Goal: Information Seeking & Learning: Find specific fact

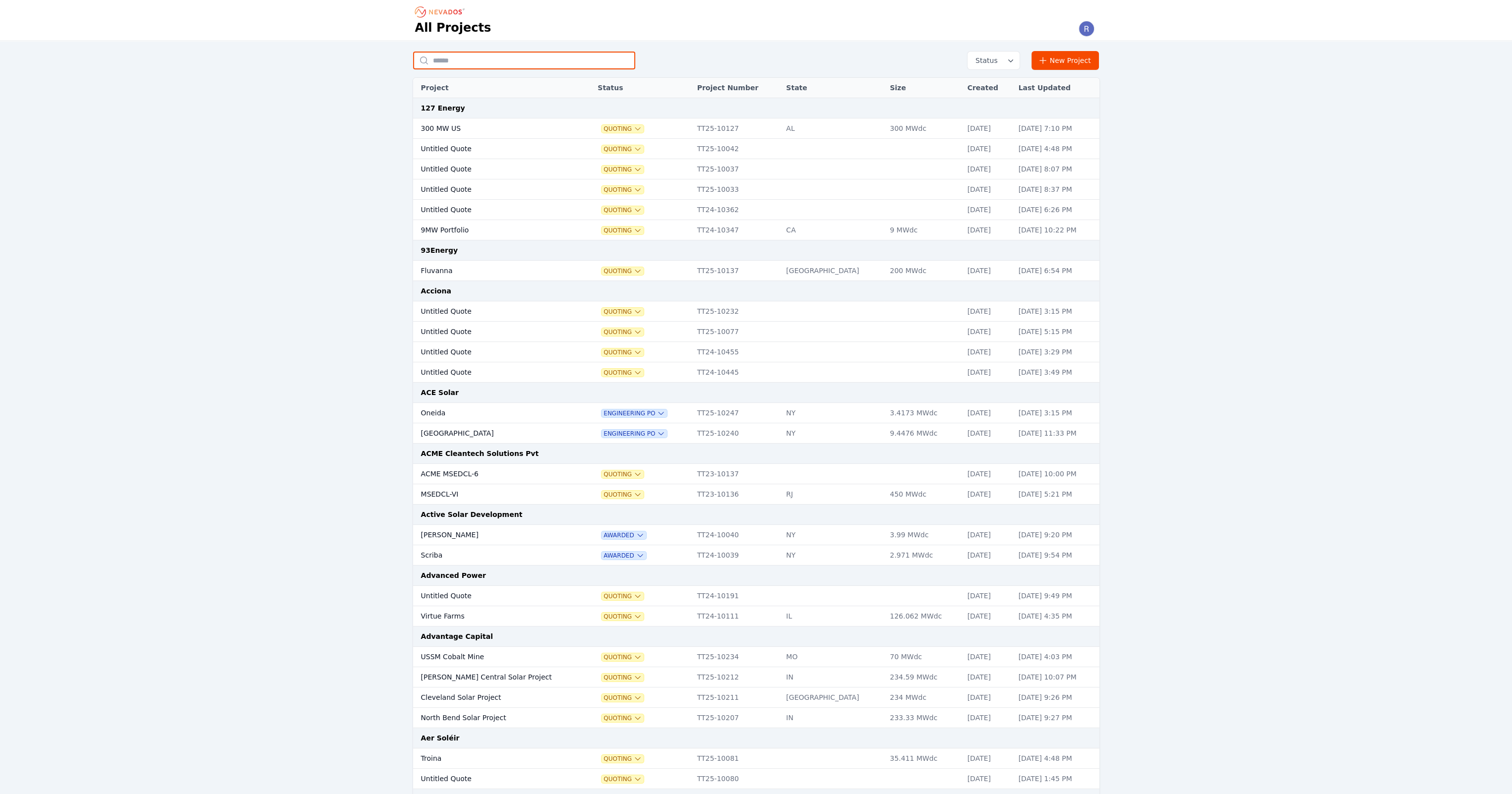
click at [529, 61] on input "text" at bounding box center [524, 60] width 223 height 18
type input "*********"
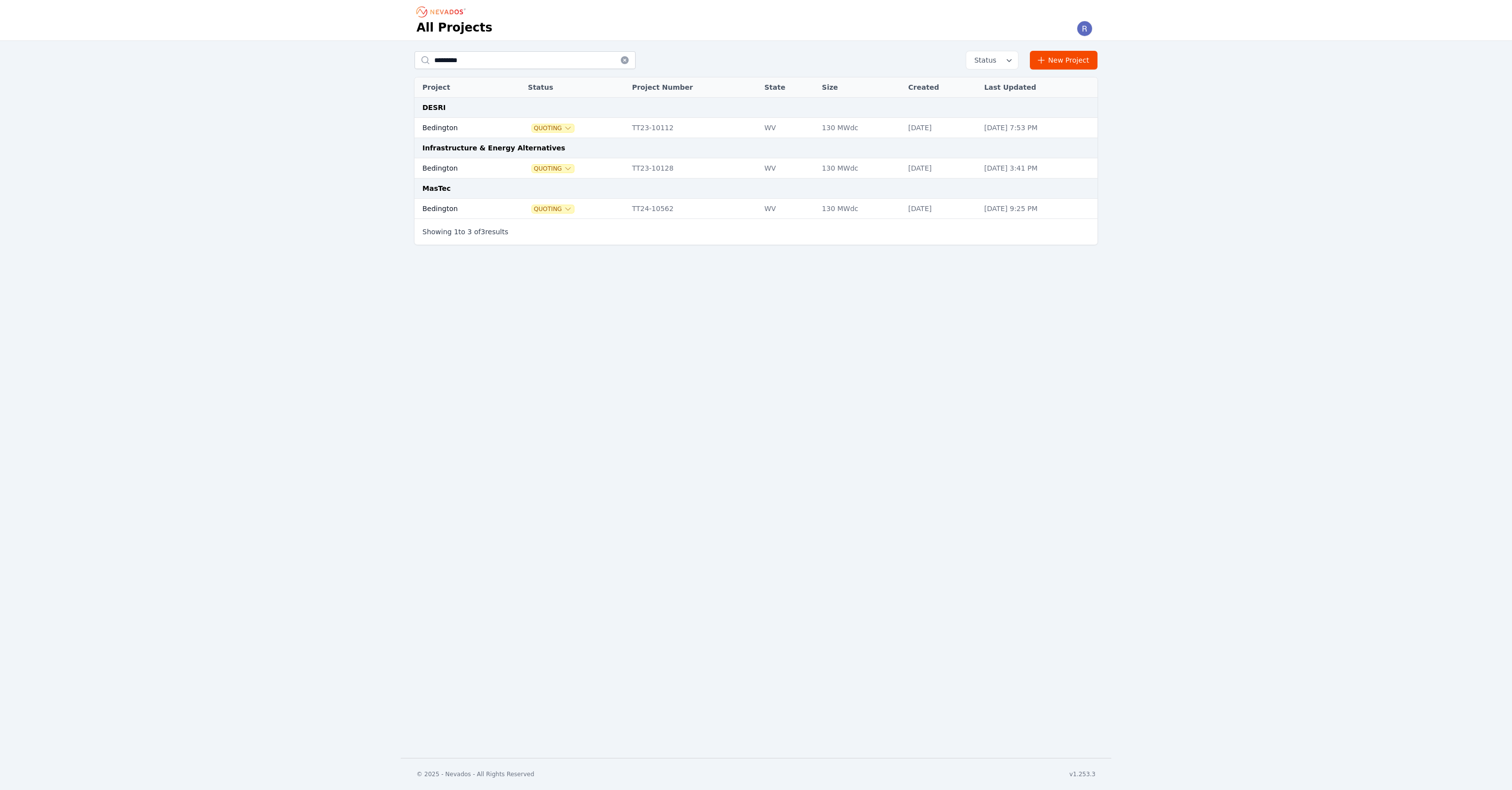
click at [478, 125] on td "Bedington" at bounding box center [459, 128] width 90 height 20
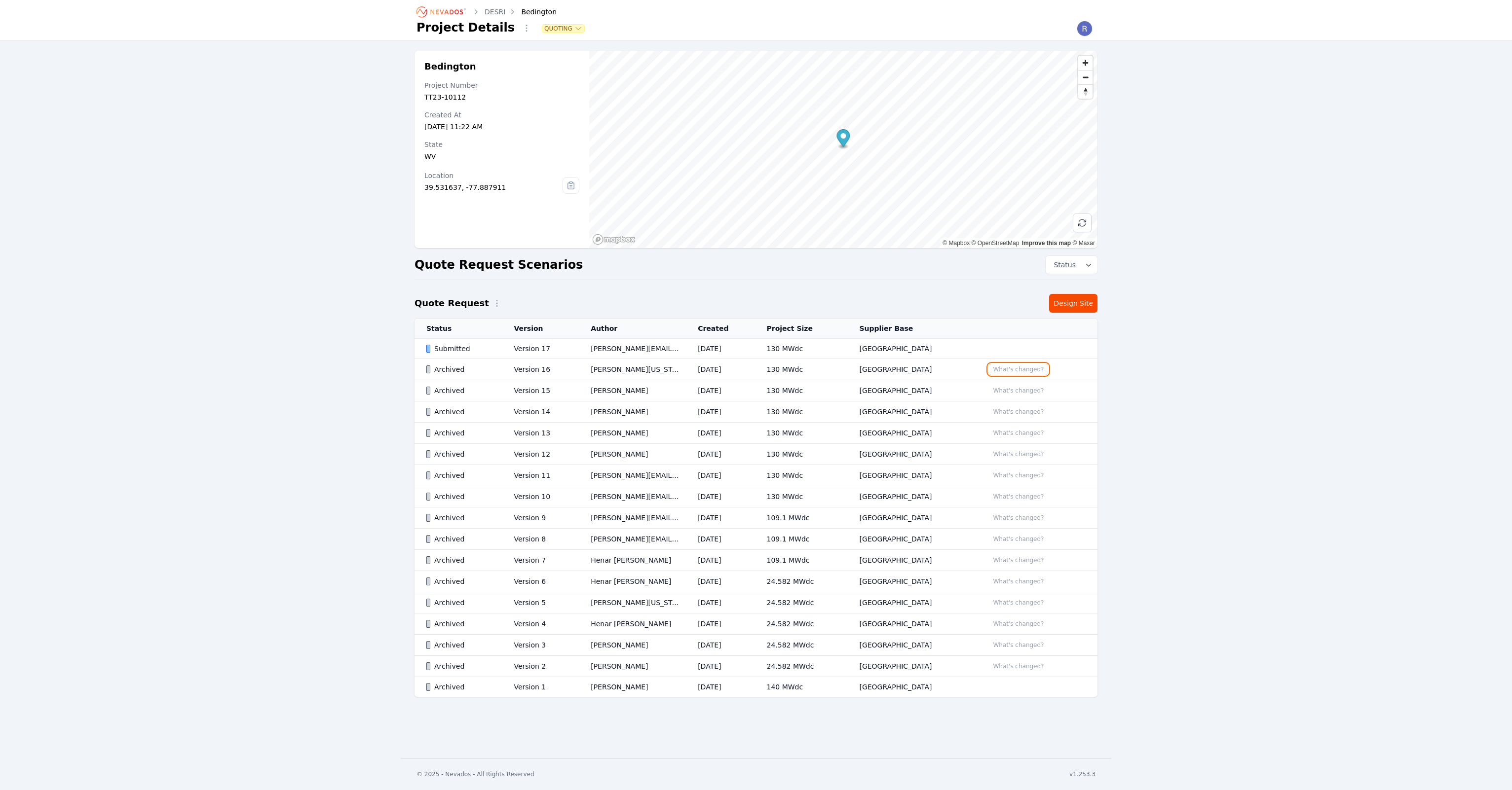
click at [1007, 374] on button "What's changed?" at bounding box center [1018, 369] width 60 height 11
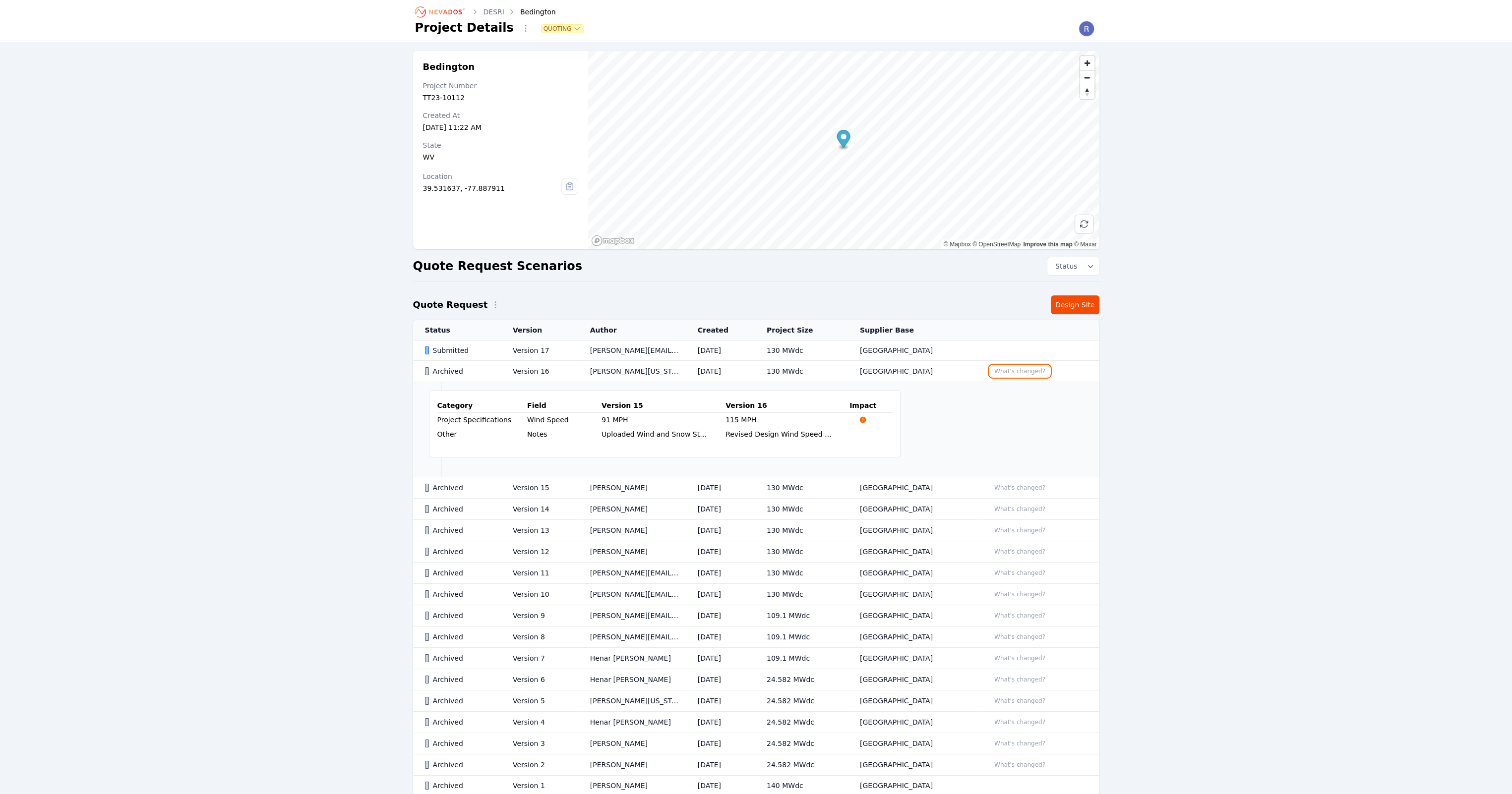
click at [1012, 374] on button "What's changed?" at bounding box center [1020, 371] width 60 height 11
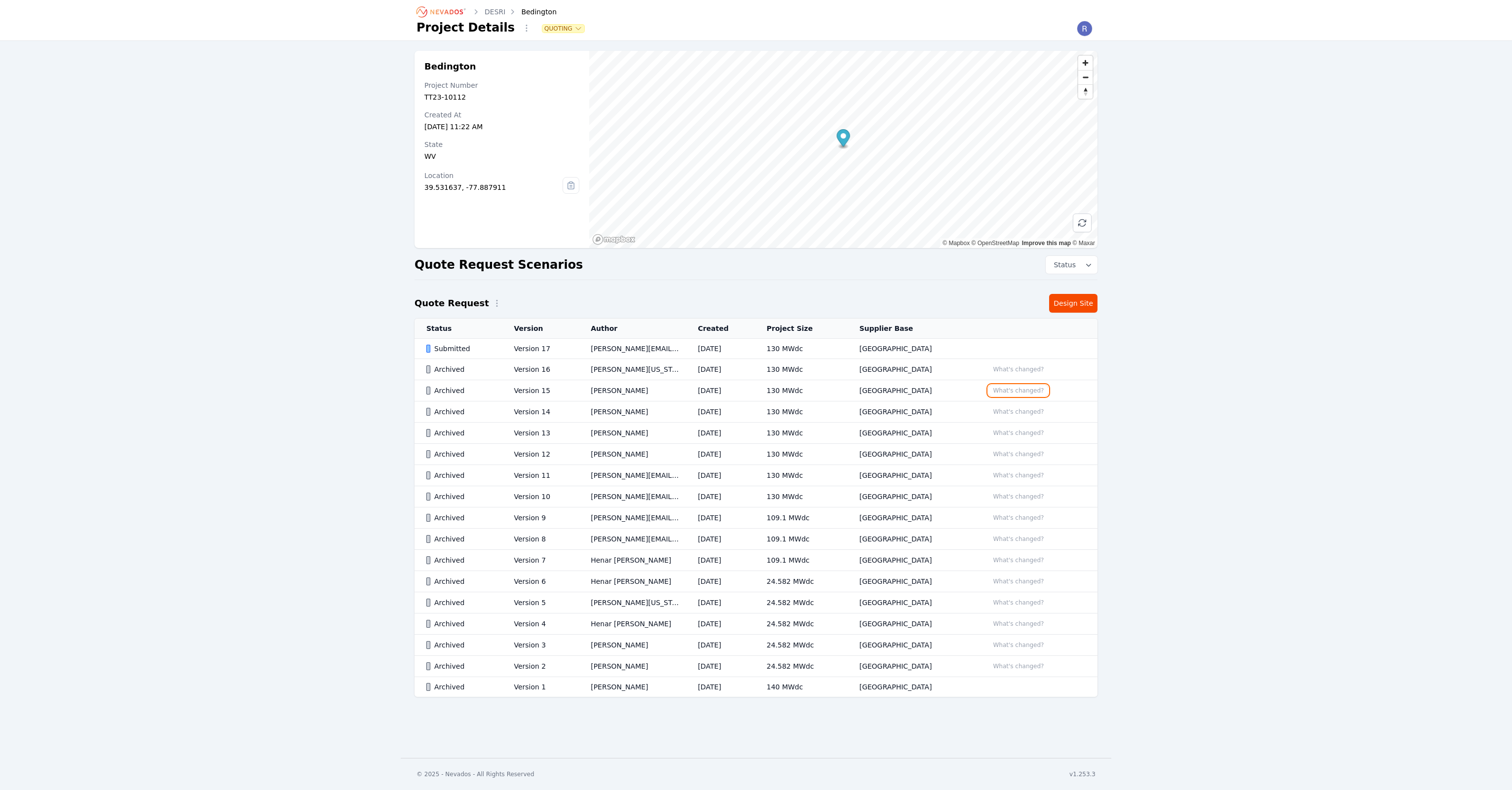
click at [1007, 389] on button "What's changed?" at bounding box center [1018, 390] width 60 height 11
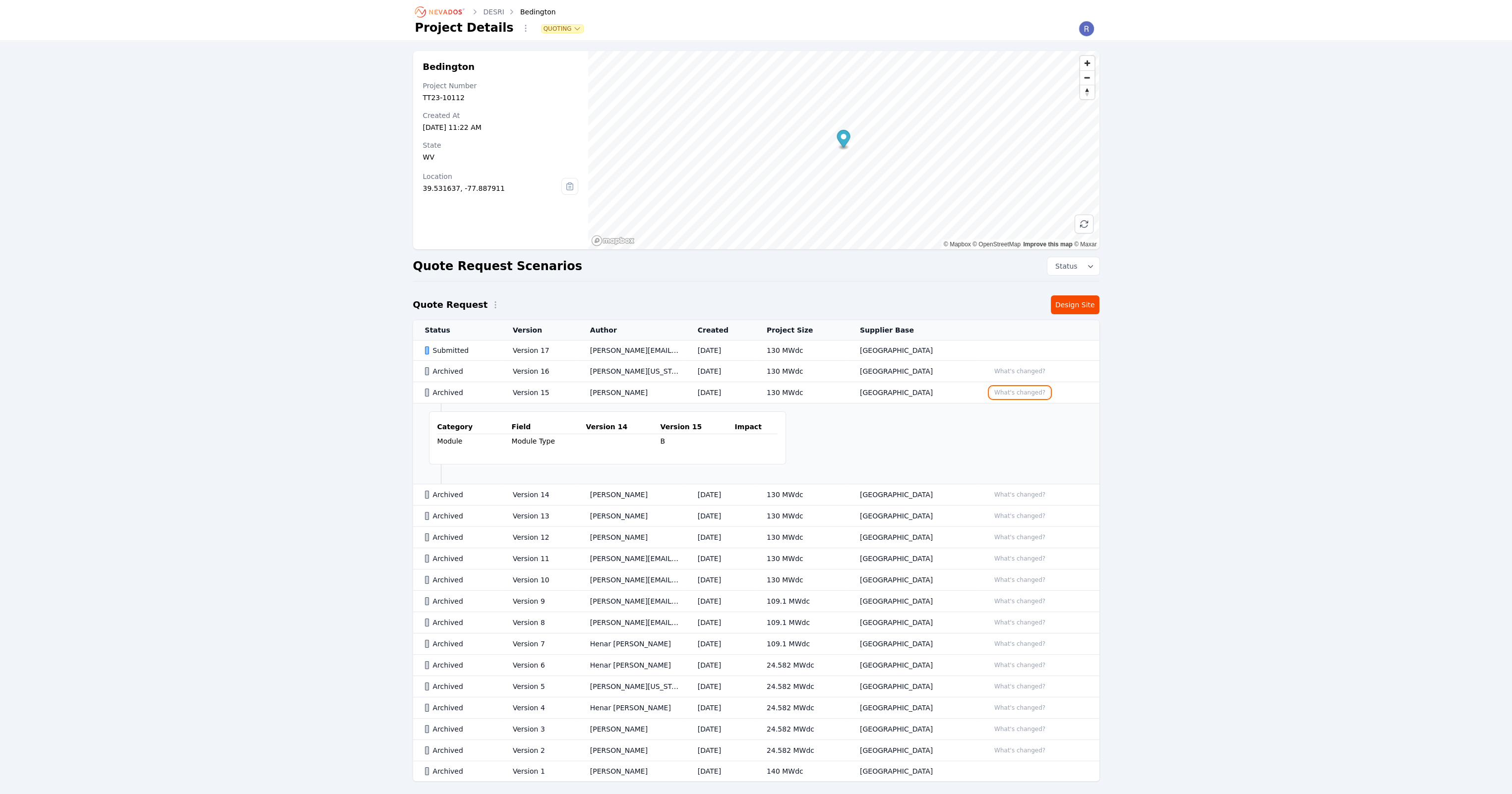
click at [1012, 391] on button "What's changed?" at bounding box center [1020, 392] width 60 height 11
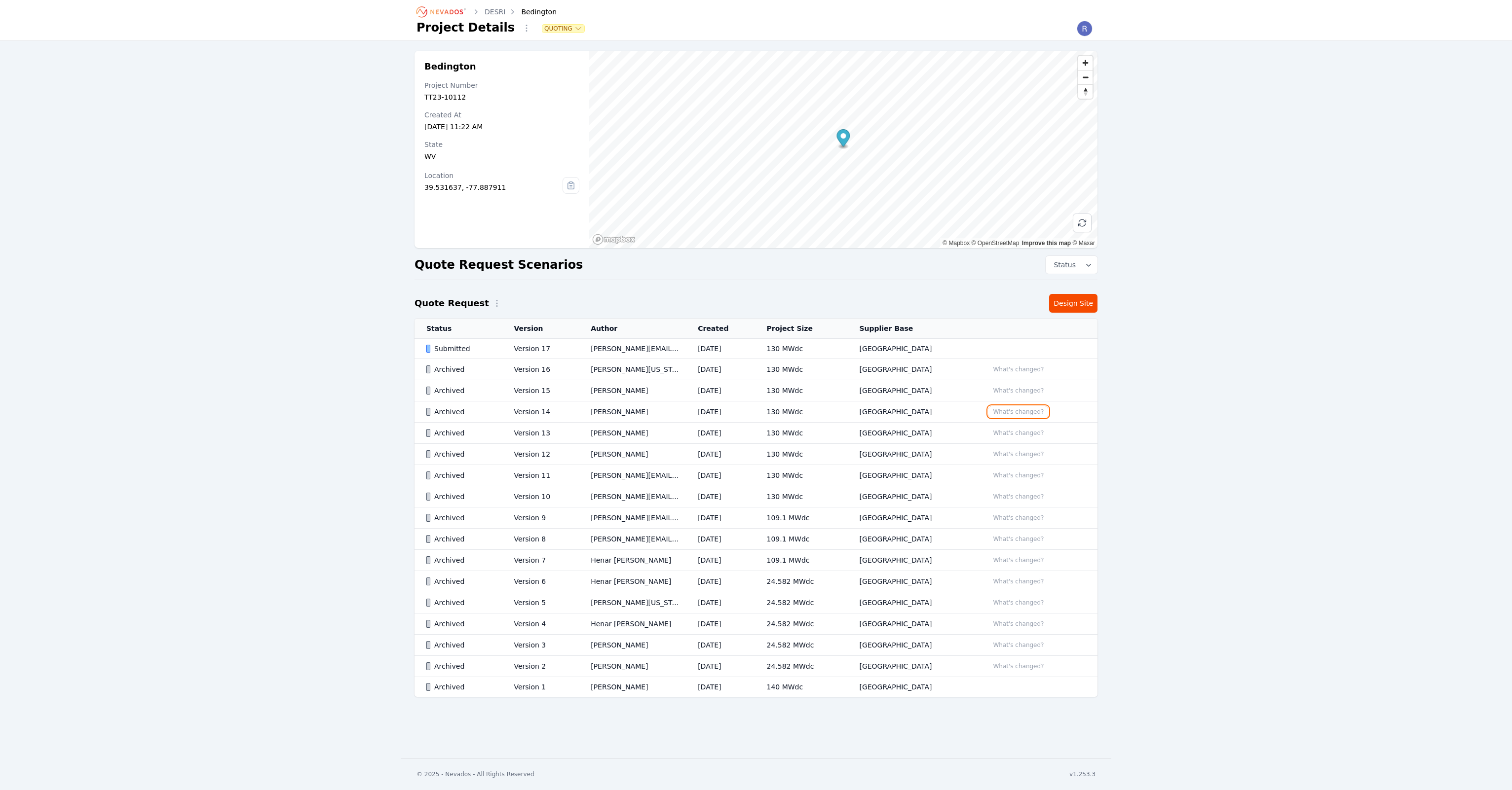
click at [1009, 413] on button "What's changed?" at bounding box center [1018, 411] width 60 height 11
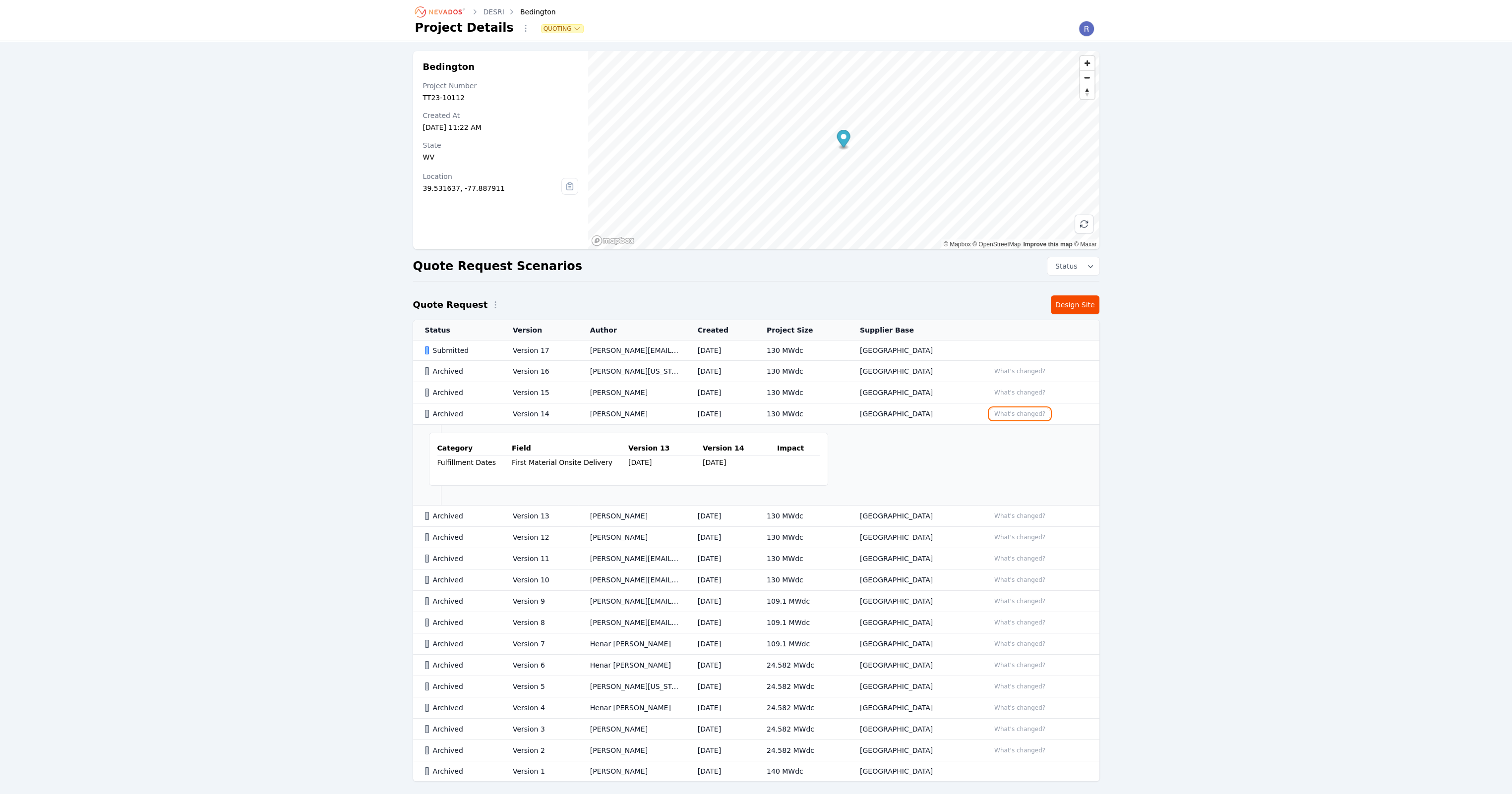
click at [1014, 415] on button "What's changed?" at bounding box center [1020, 413] width 60 height 11
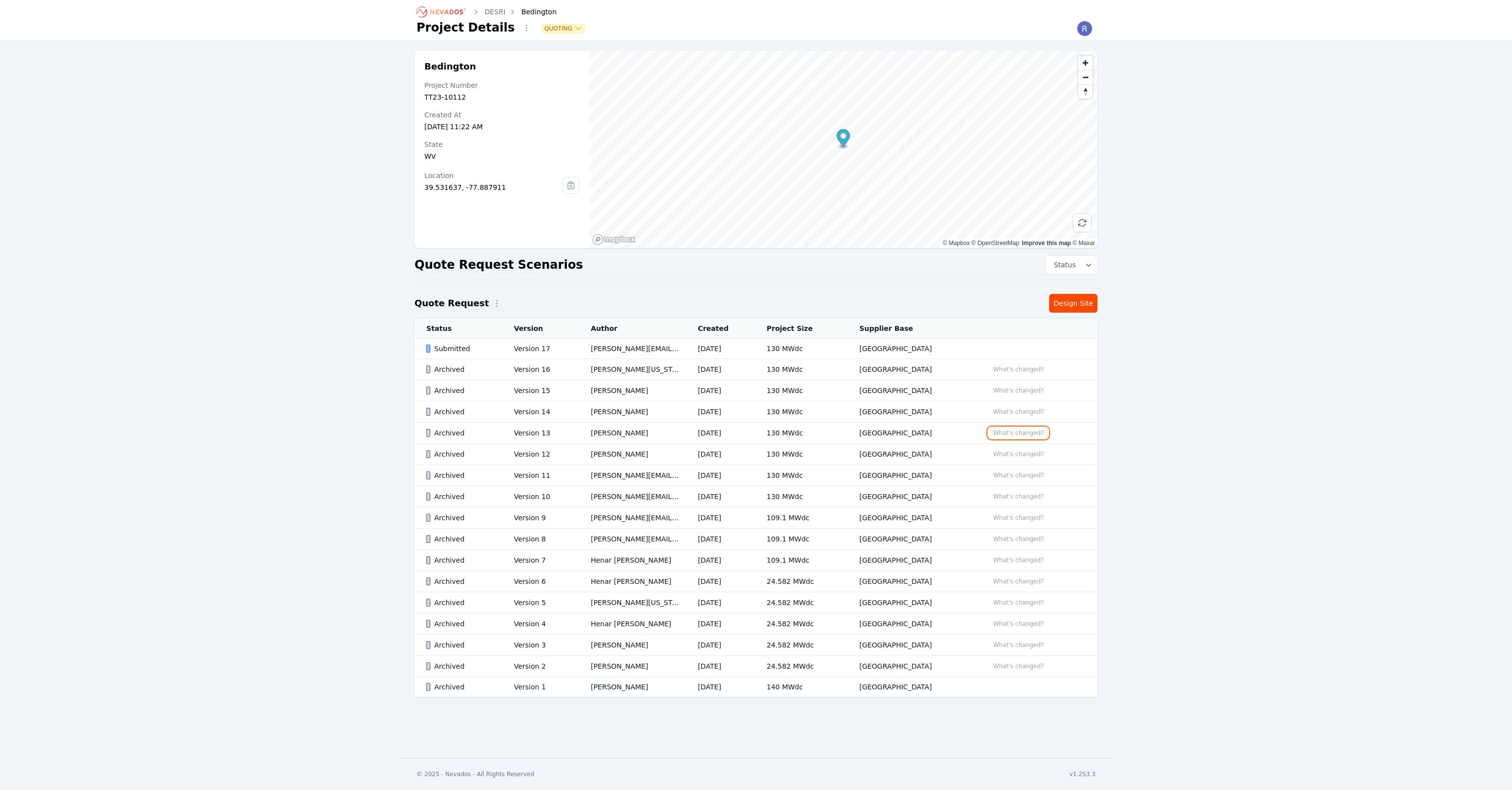
click at [1009, 433] on button "What's changed?" at bounding box center [1018, 433] width 60 height 11
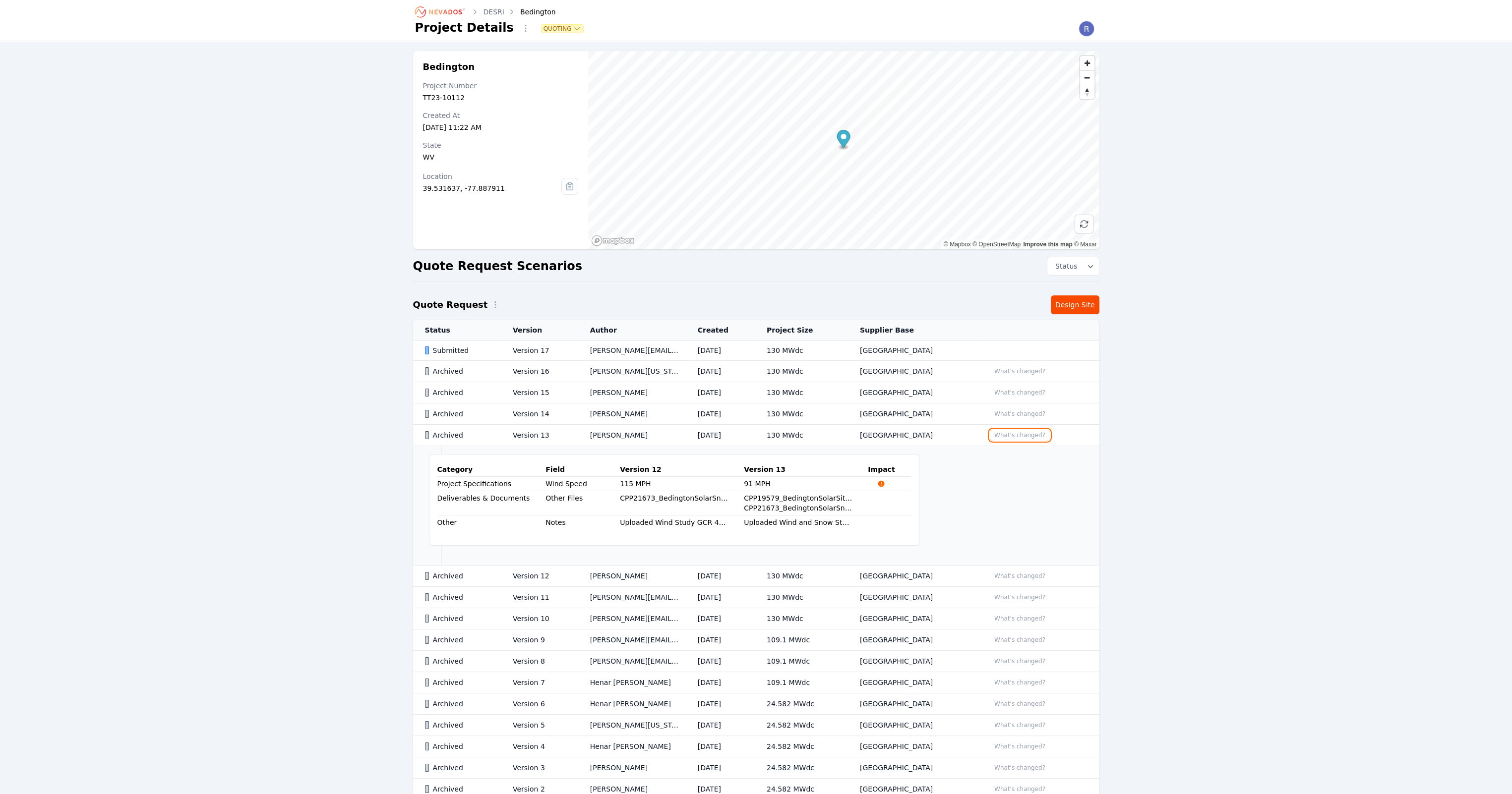
click at [1014, 436] on button "What's changed?" at bounding box center [1020, 435] width 60 height 11
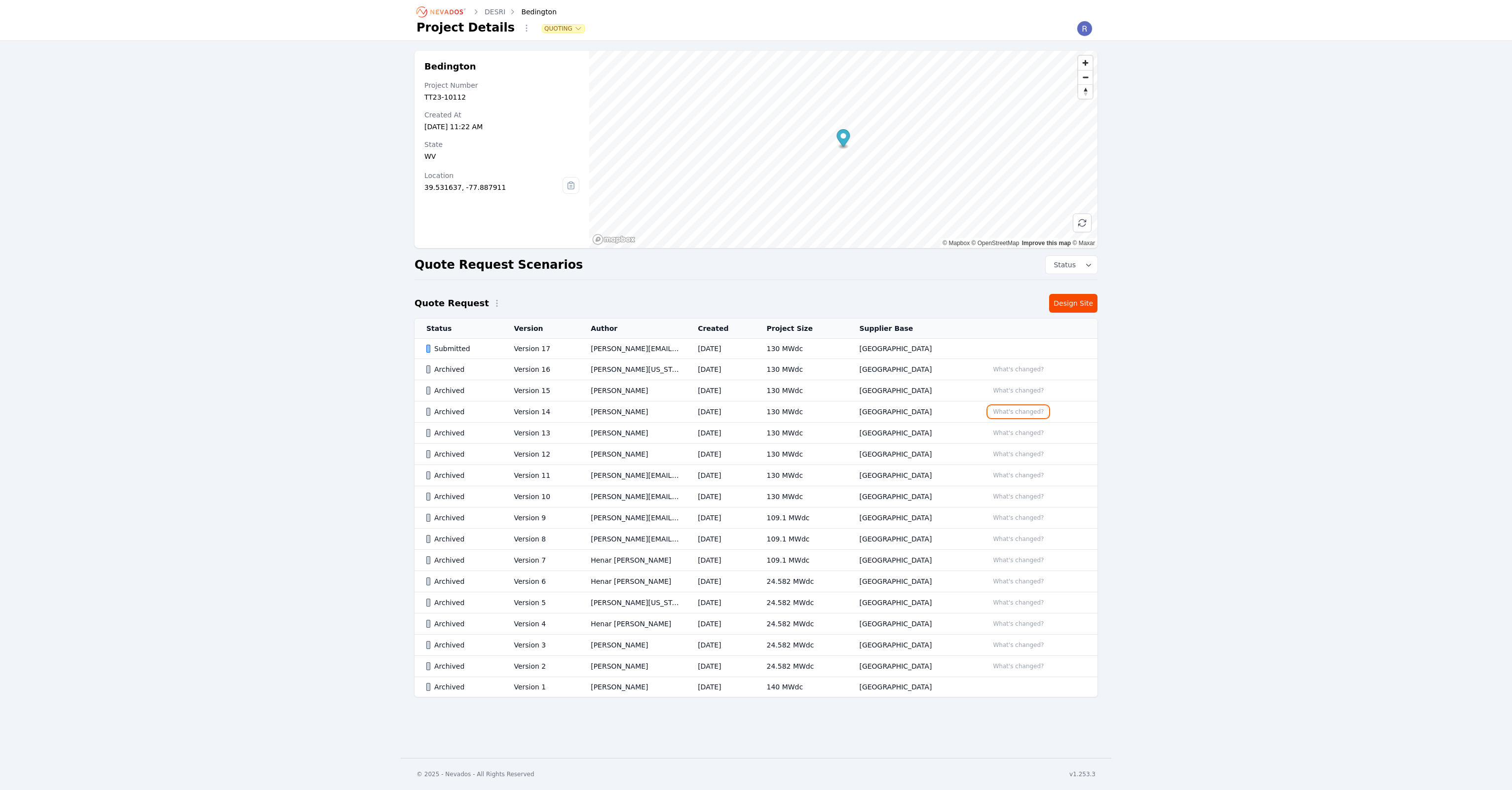
click at [1010, 413] on button "What's changed?" at bounding box center [1018, 411] width 60 height 11
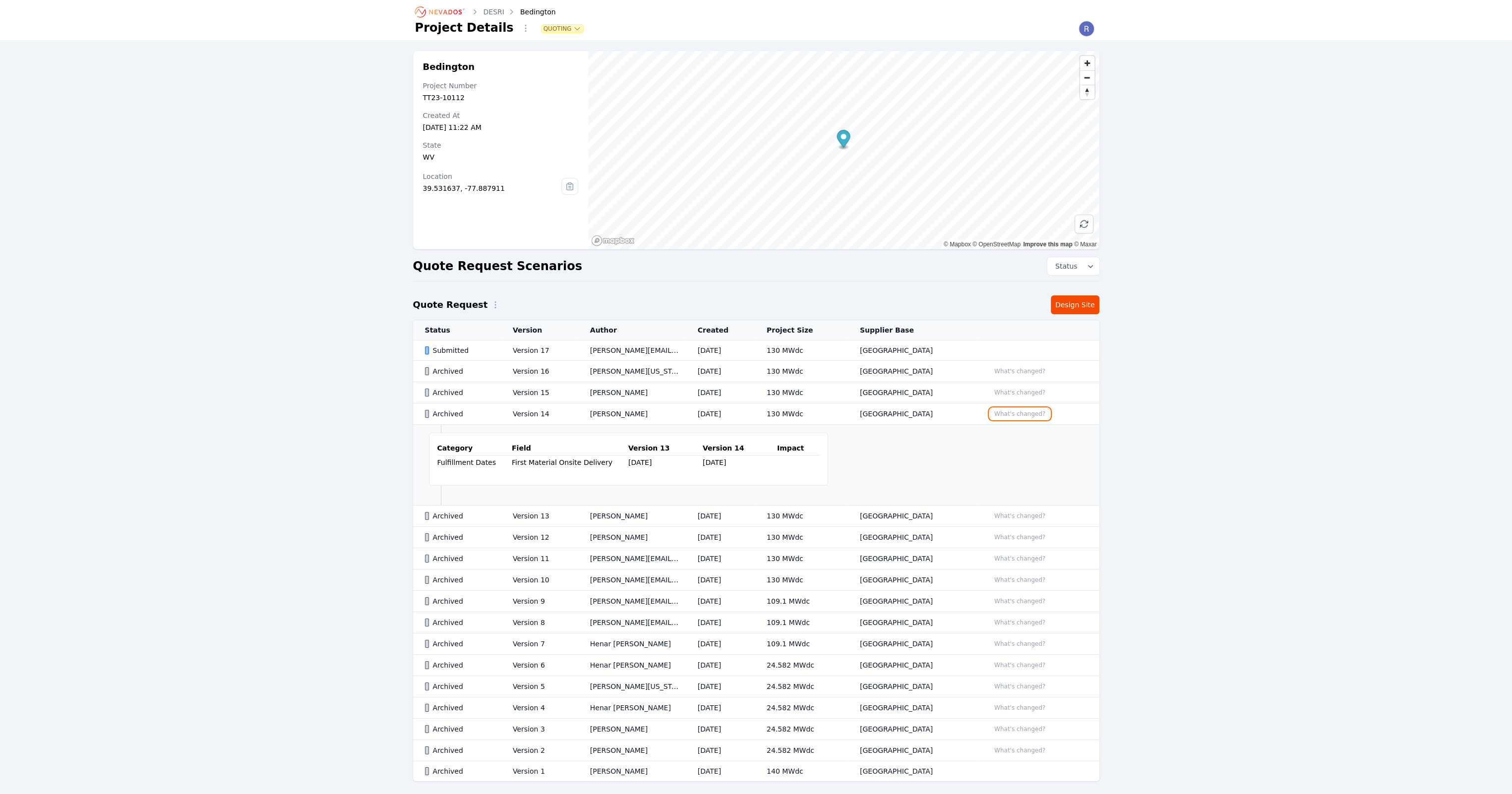
click at [1015, 415] on button "What's changed?" at bounding box center [1020, 413] width 60 height 11
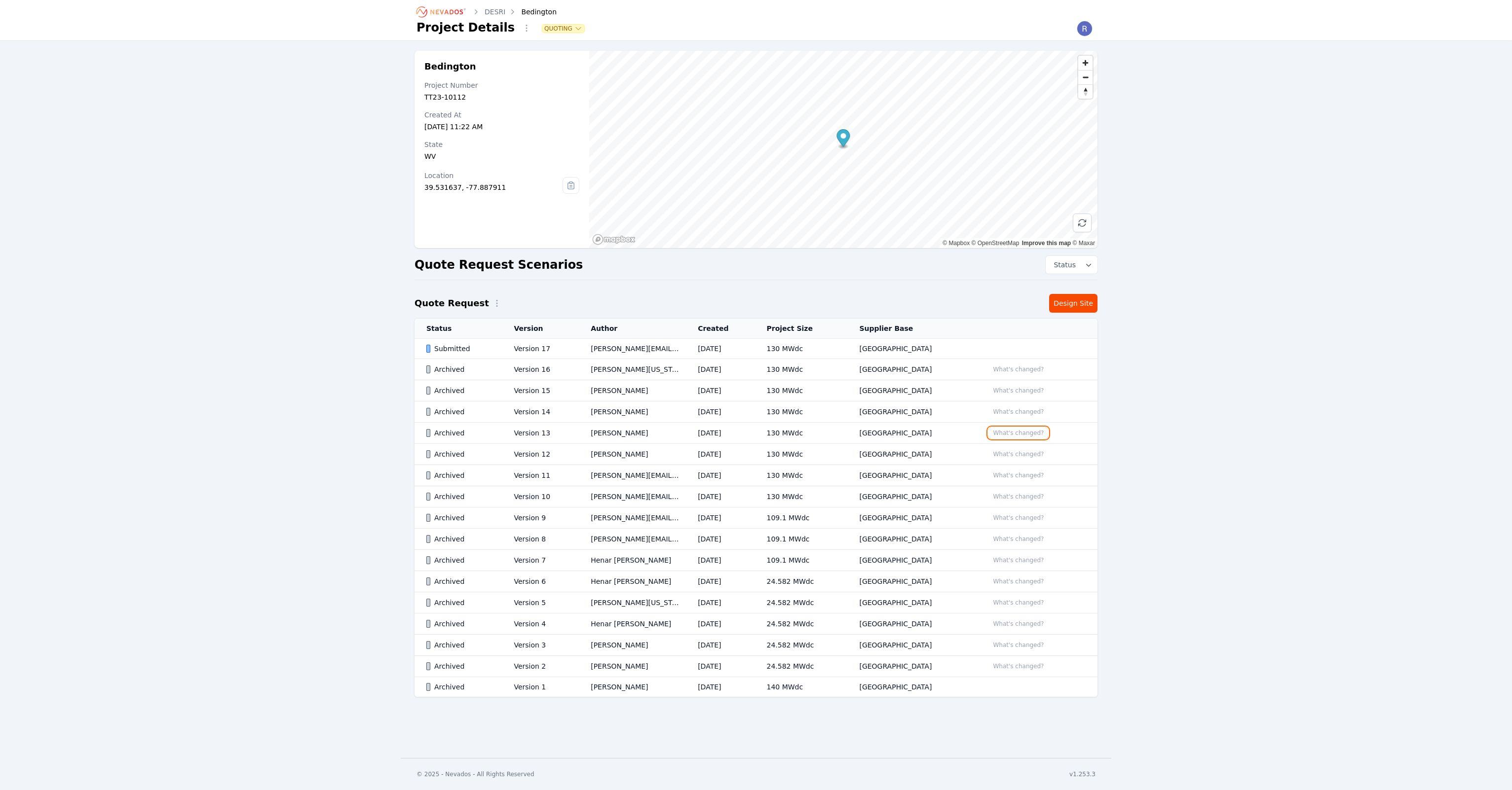
click at [1002, 434] on button "What's changed?" at bounding box center [1018, 433] width 60 height 11
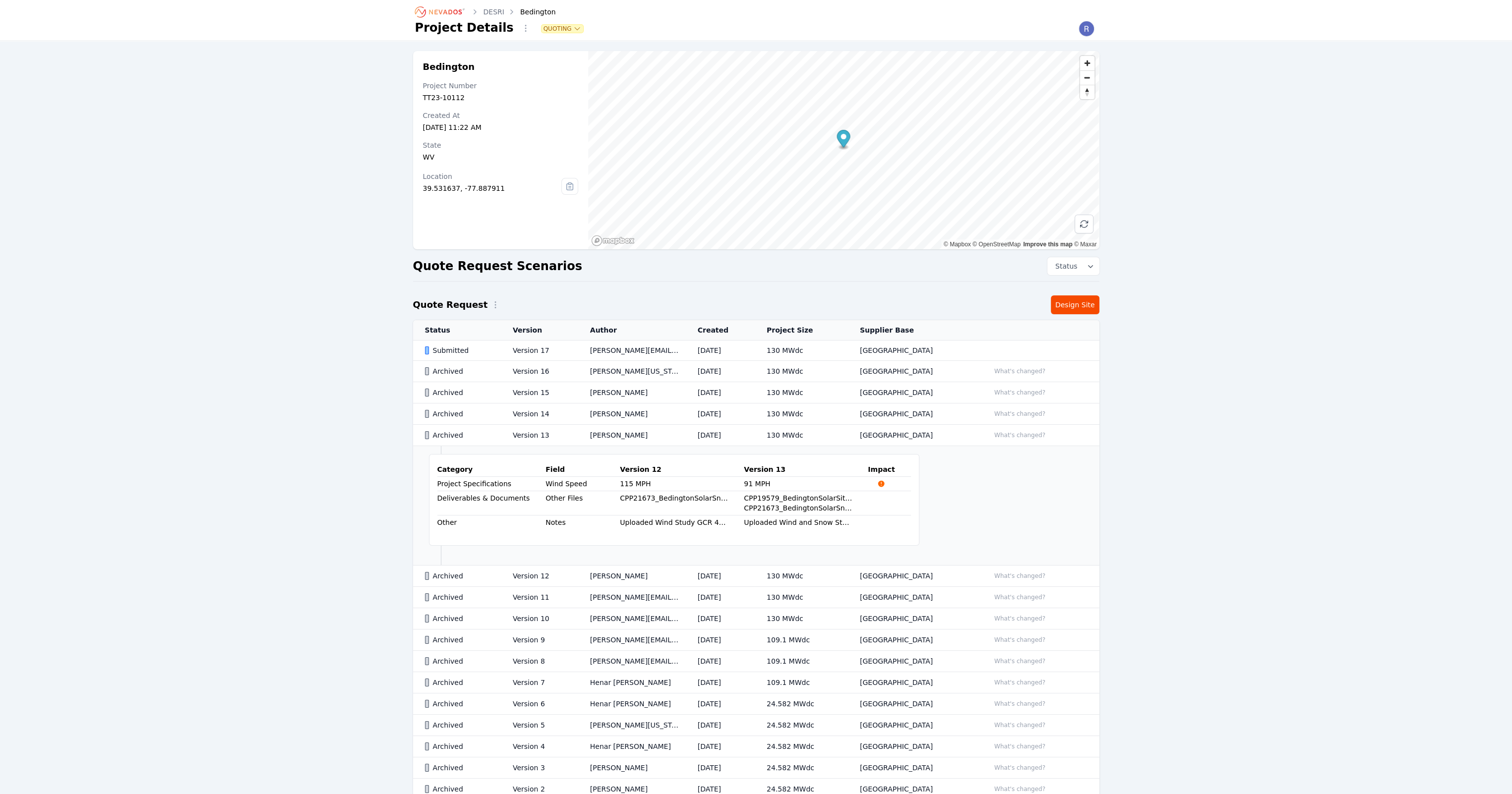
click at [998, 440] on td "What's changed?" at bounding box center [1039, 436] width 122 height 21
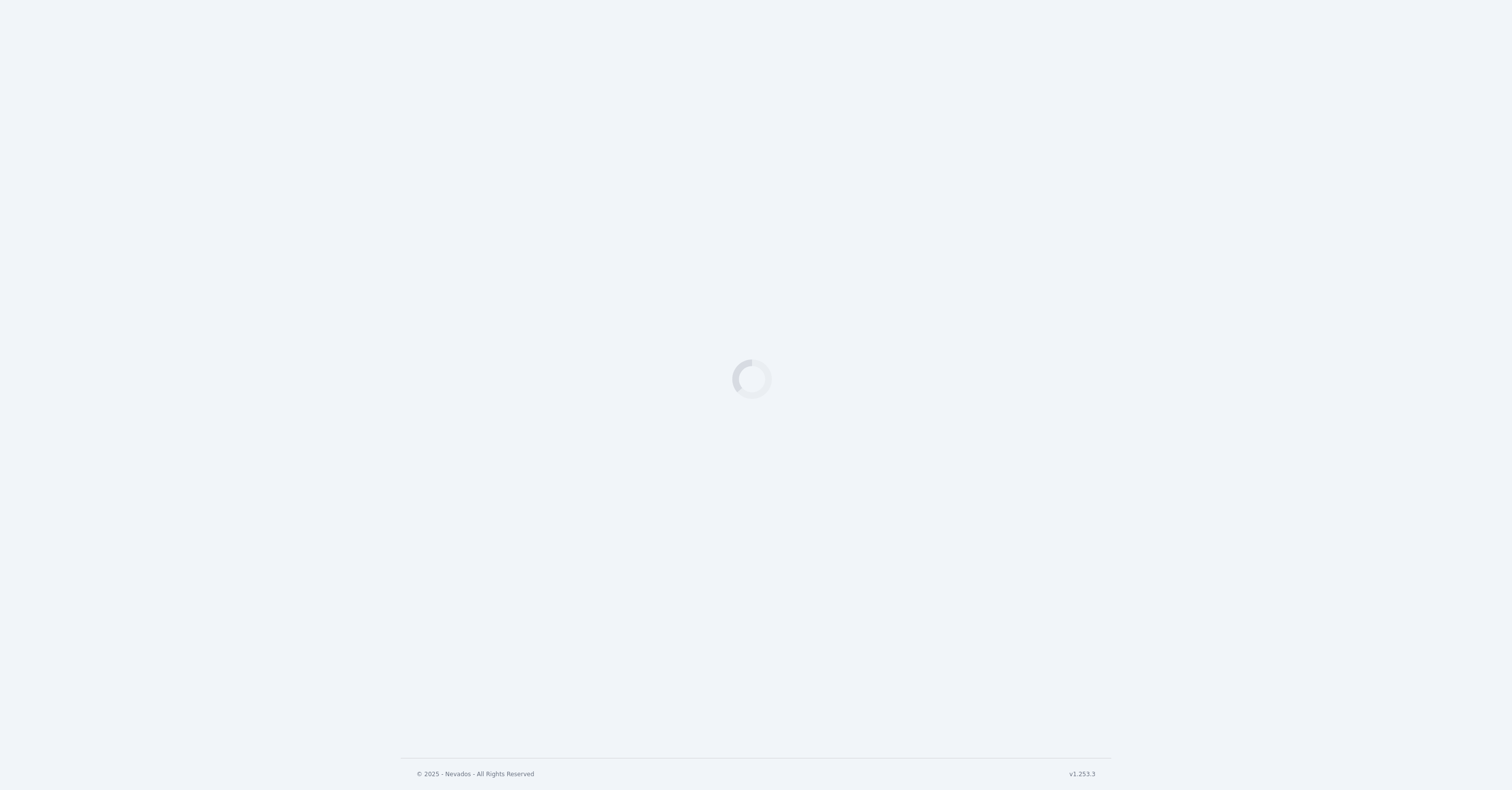
click at [996, 436] on div "Loading" at bounding box center [756, 379] width 1512 height 758
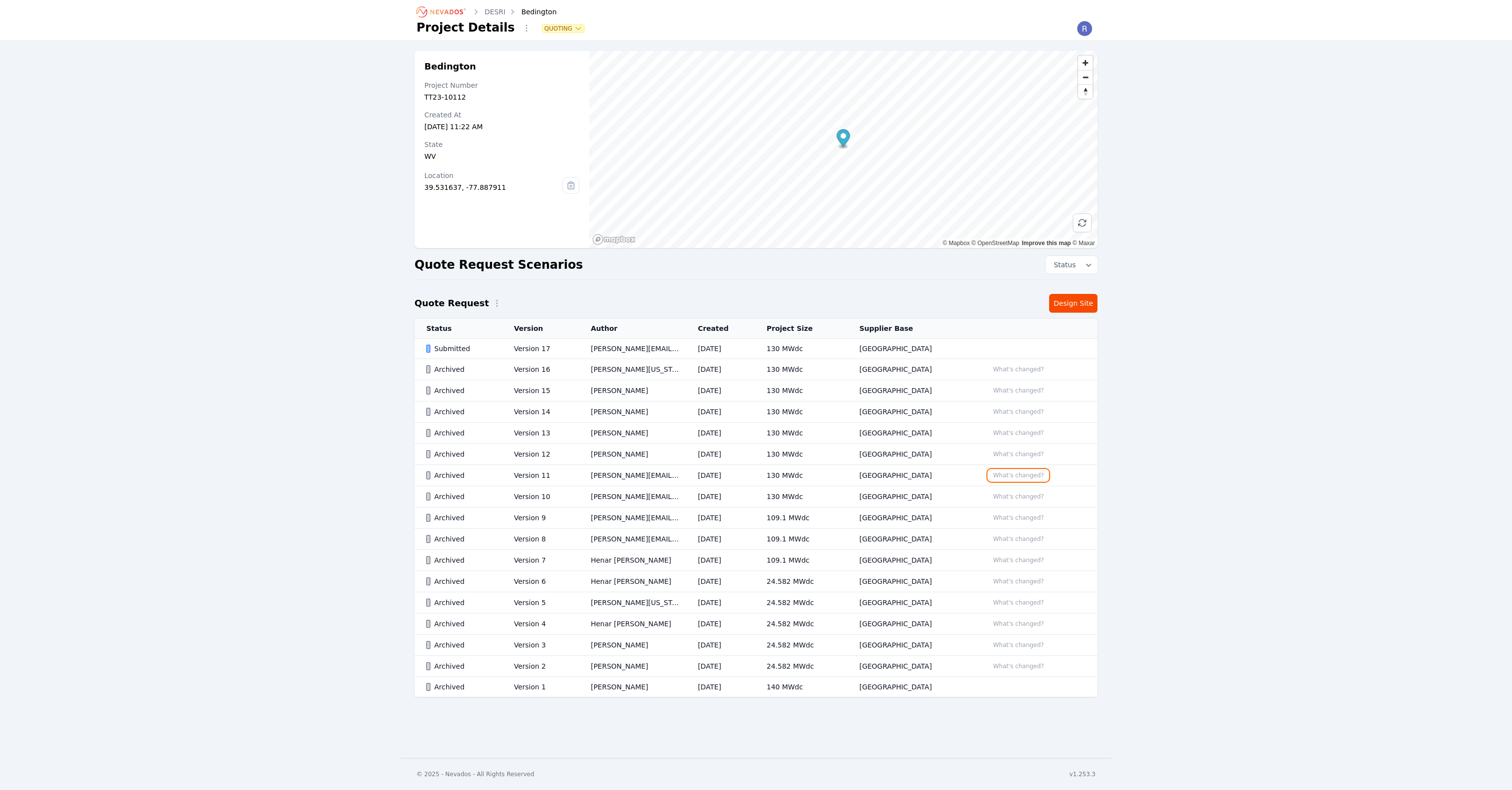
click at [1017, 474] on button "What's changed?" at bounding box center [1018, 475] width 60 height 11
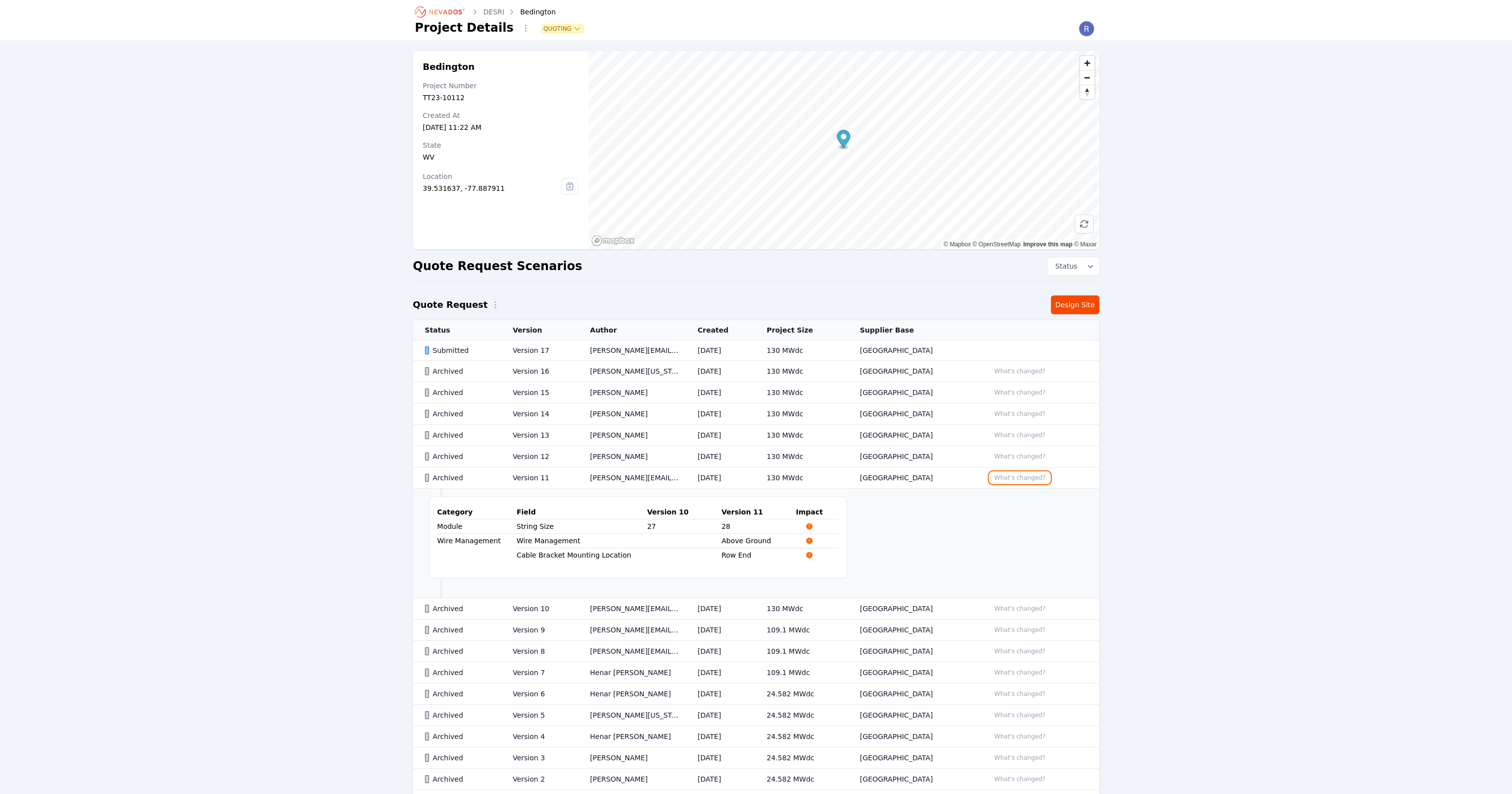
click at [1022, 476] on button "What's changed?" at bounding box center [1020, 478] width 60 height 11
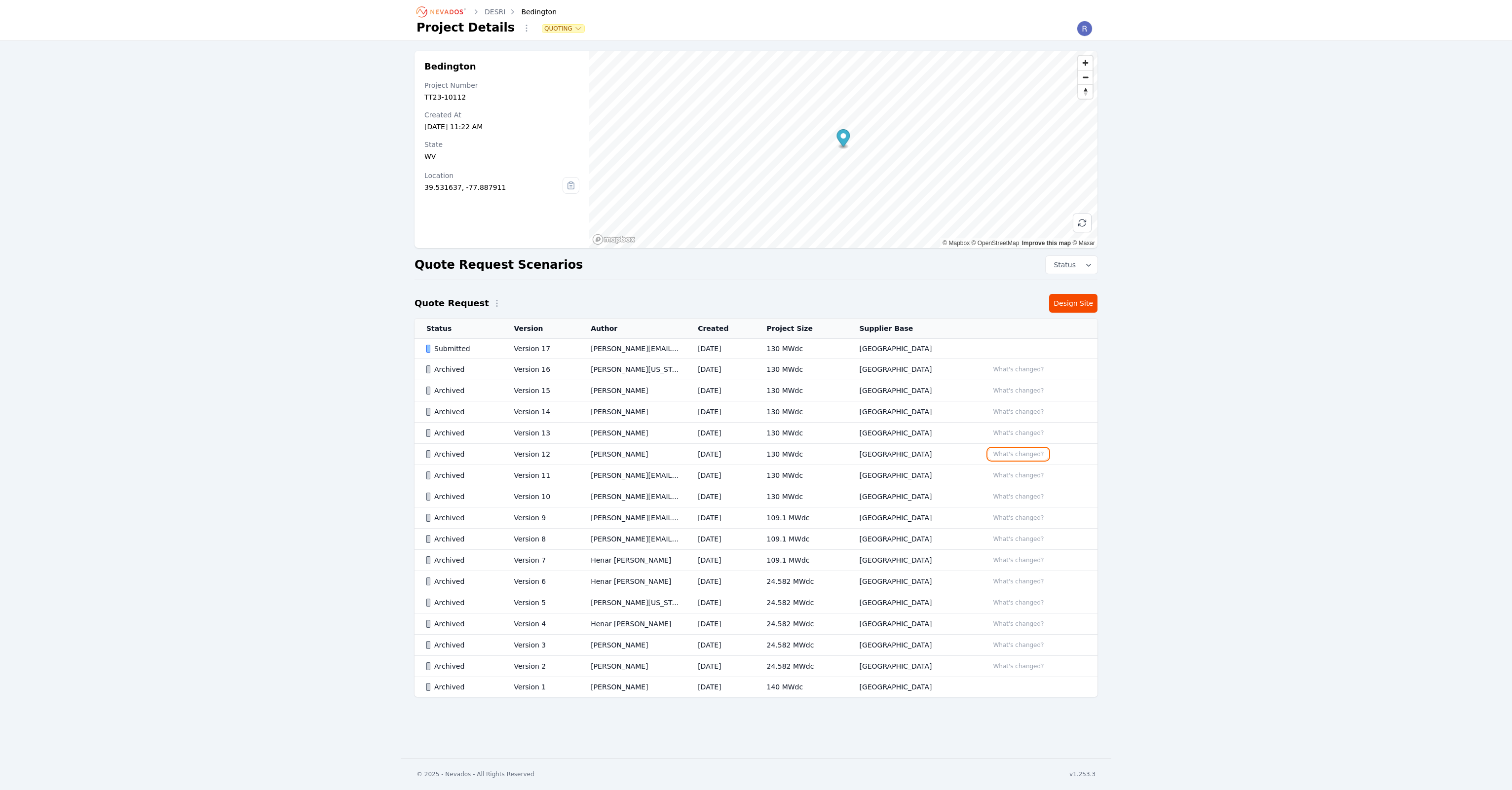
click at [1015, 455] on button "What's changed?" at bounding box center [1018, 454] width 60 height 11
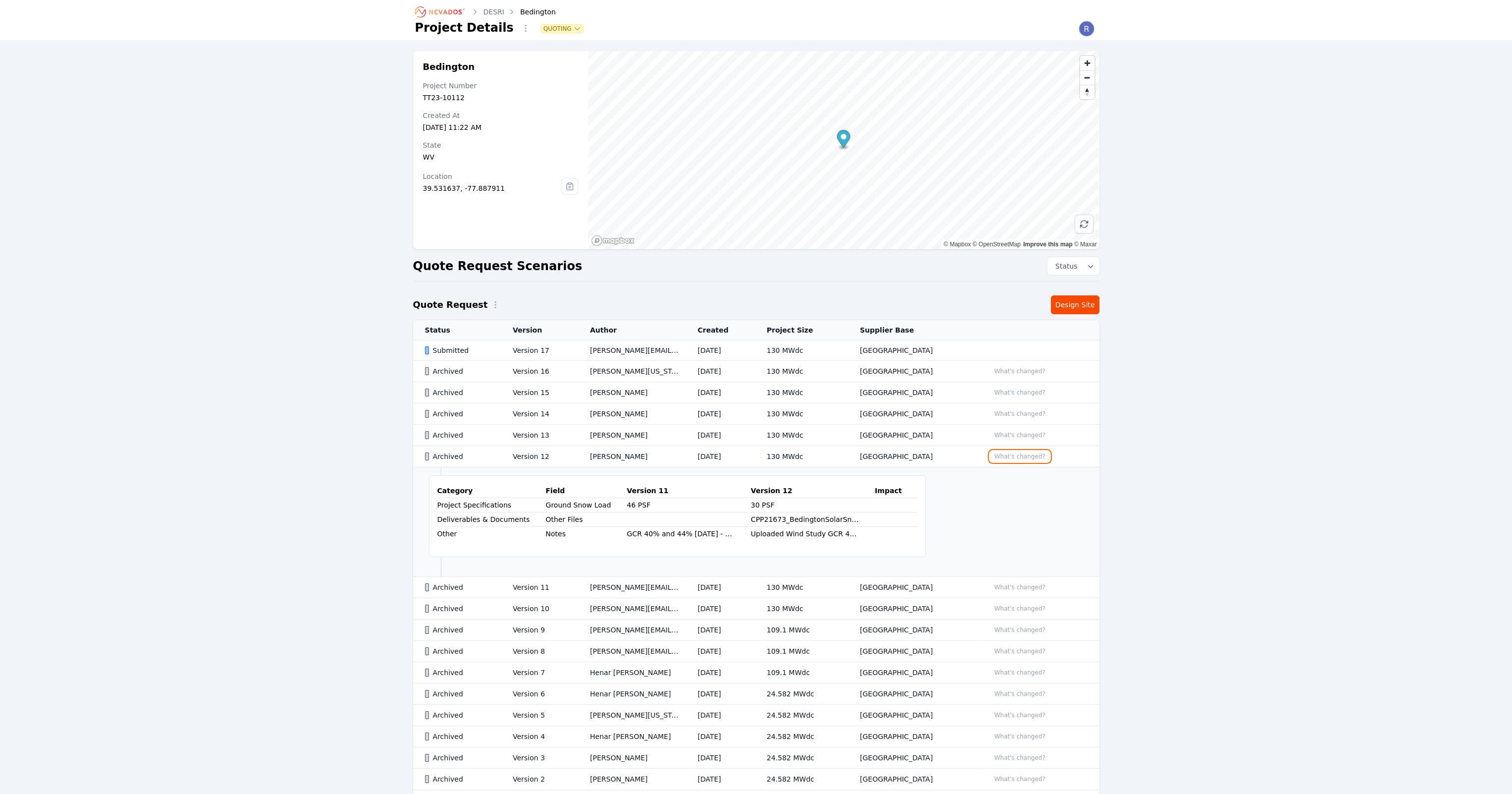
click at [1020, 458] on button "What's changed?" at bounding box center [1020, 456] width 60 height 11
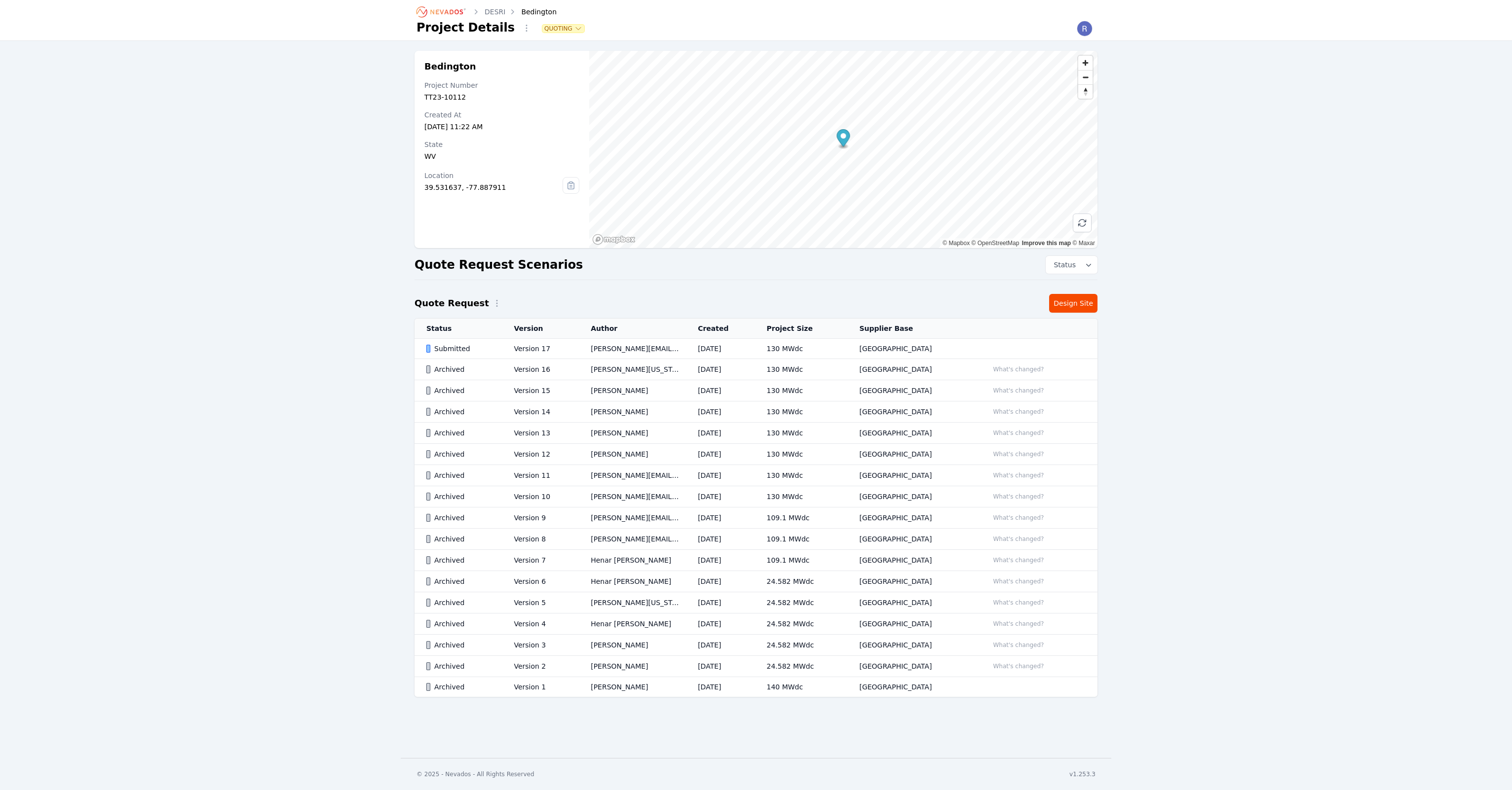
click at [1015, 466] on td "What's changed?" at bounding box center [1037, 476] width 121 height 21
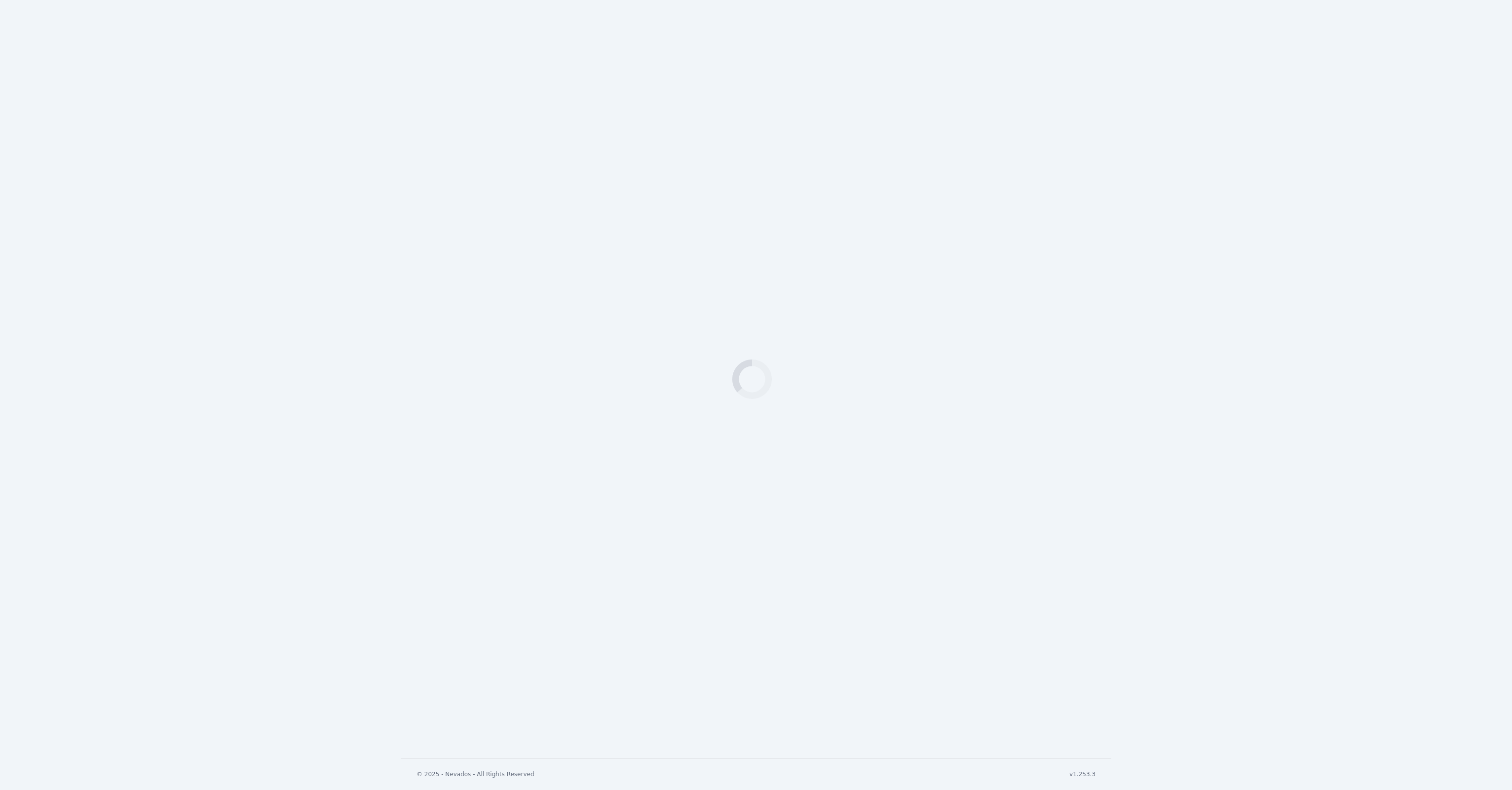
click at [1015, 470] on div "Loading" at bounding box center [756, 379] width 1512 height 758
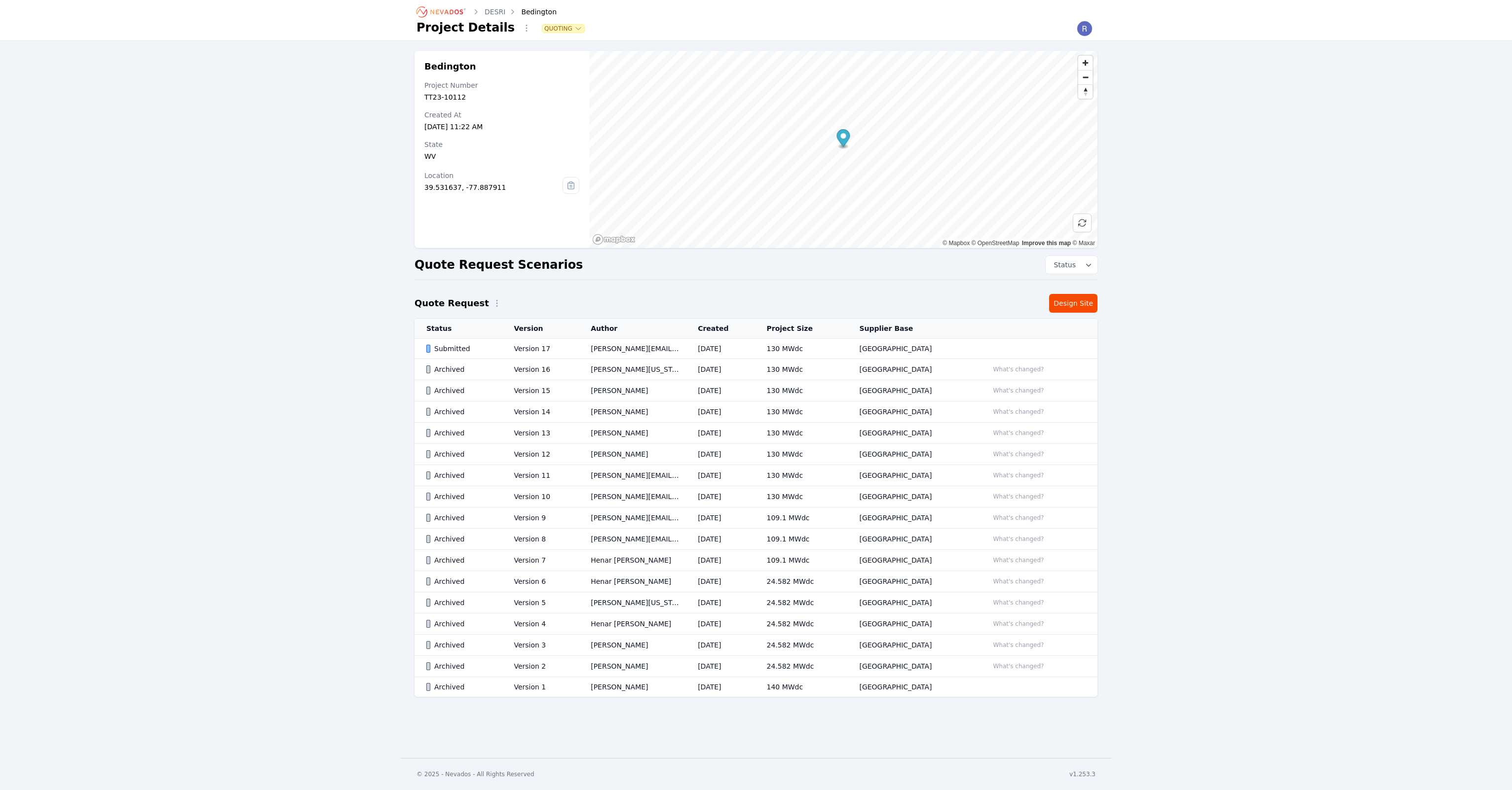
click at [1010, 480] on td "What's changed?" at bounding box center [1037, 476] width 121 height 21
click at [1009, 500] on button "What's changed?" at bounding box center [1018, 496] width 60 height 11
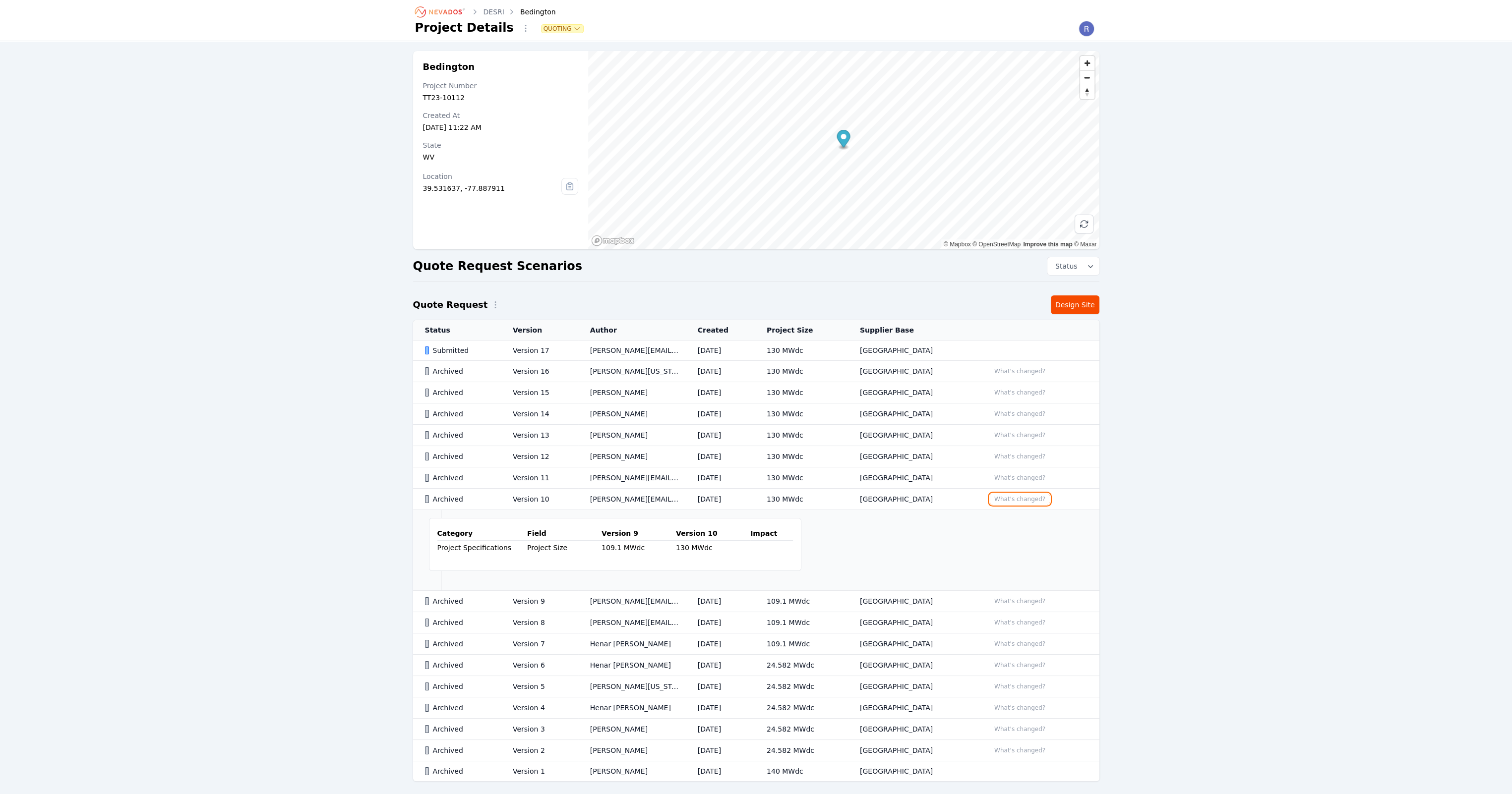
click at [1015, 501] on button "What's changed?" at bounding box center [1020, 499] width 60 height 11
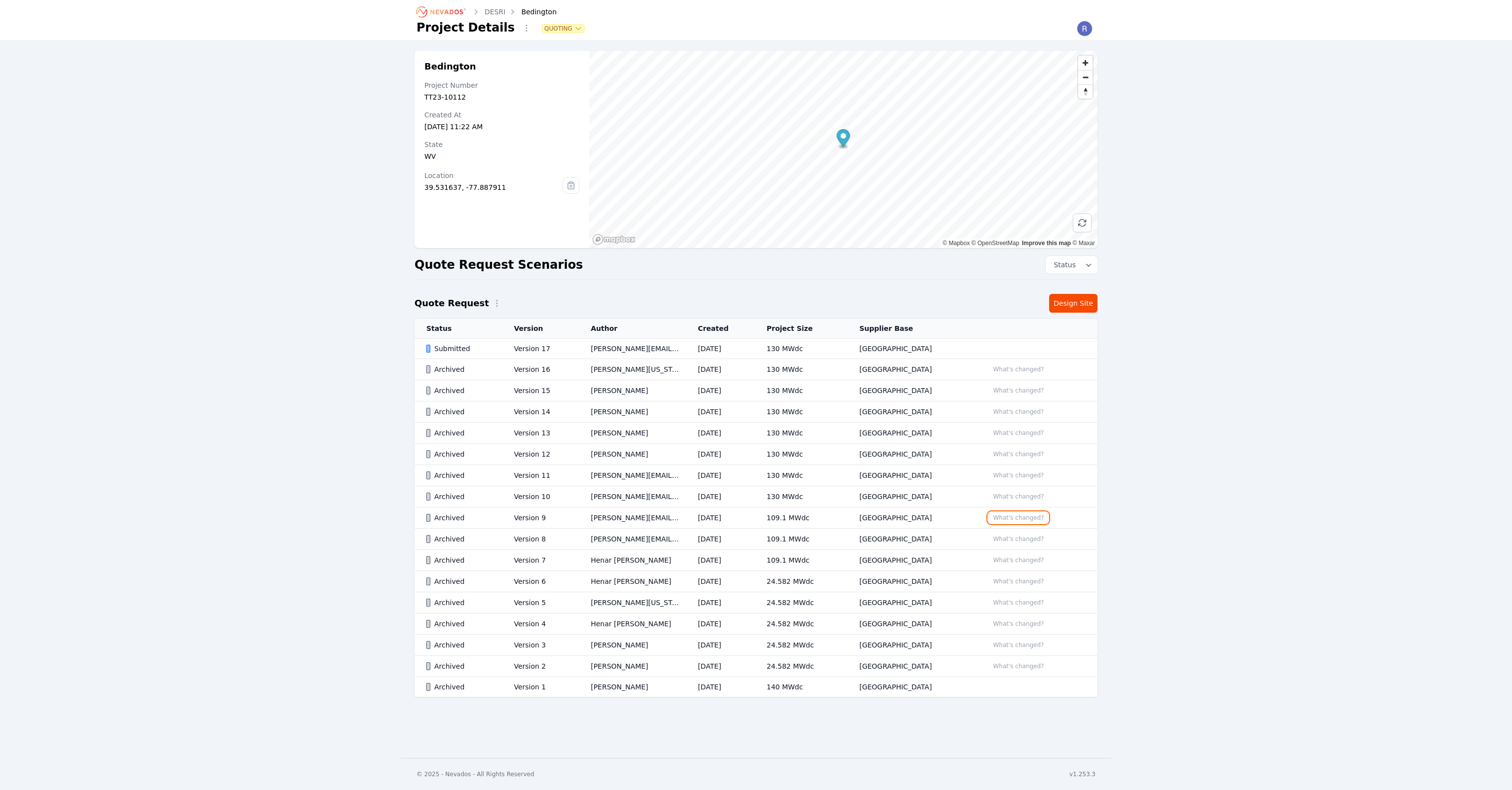
click at [1010, 513] on button "What's changed?" at bounding box center [1018, 517] width 60 height 11
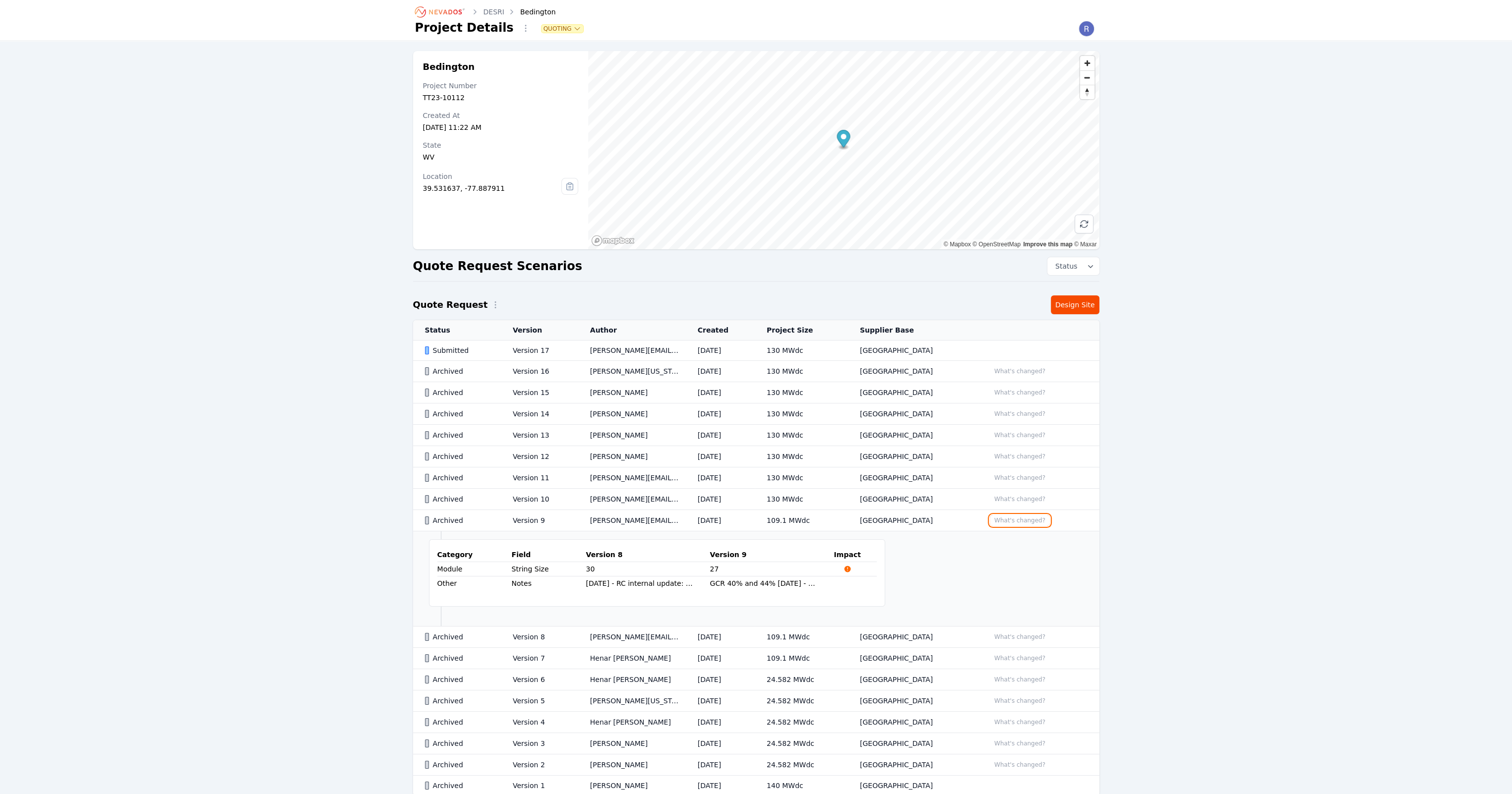
click at [1016, 518] on button "What's changed?" at bounding box center [1020, 520] width 60 height 11
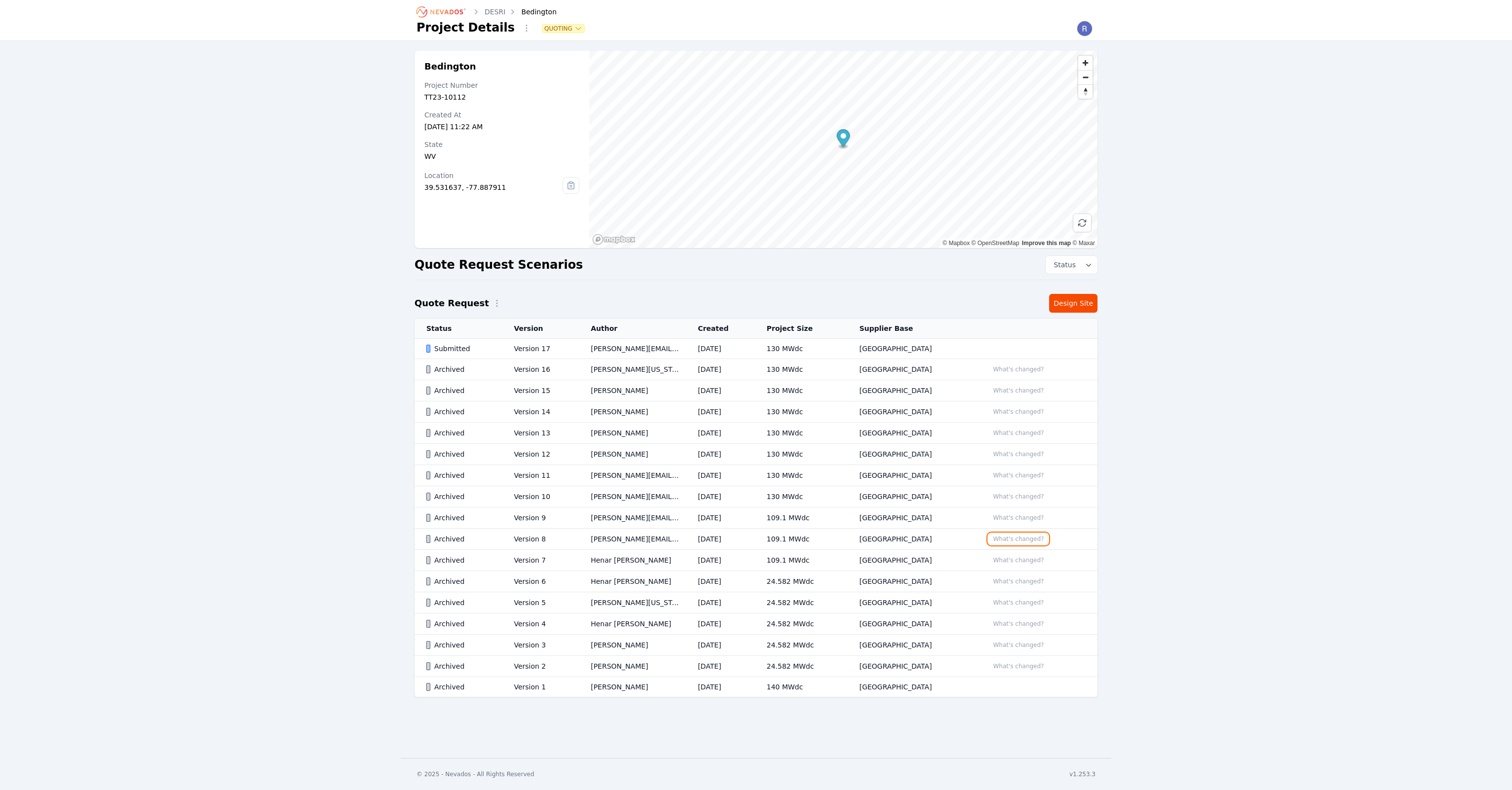
click at [1019, 537] on button "What's changed?" at bounding box center [1018, 539] width 60 height 11
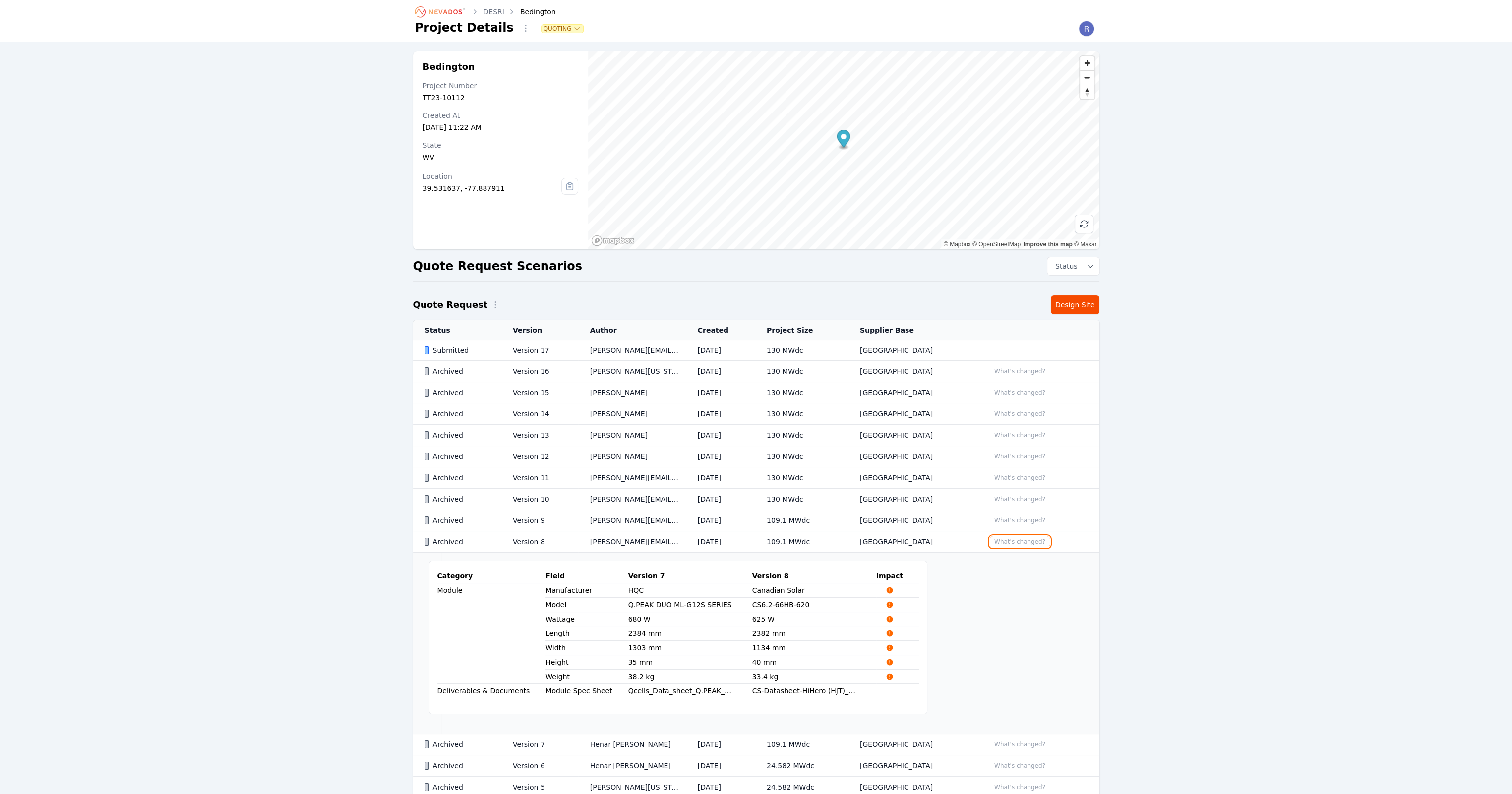
click at [1025, 540] on button "What's changed?" at bounding box center [1020, 541] width 60 height 11
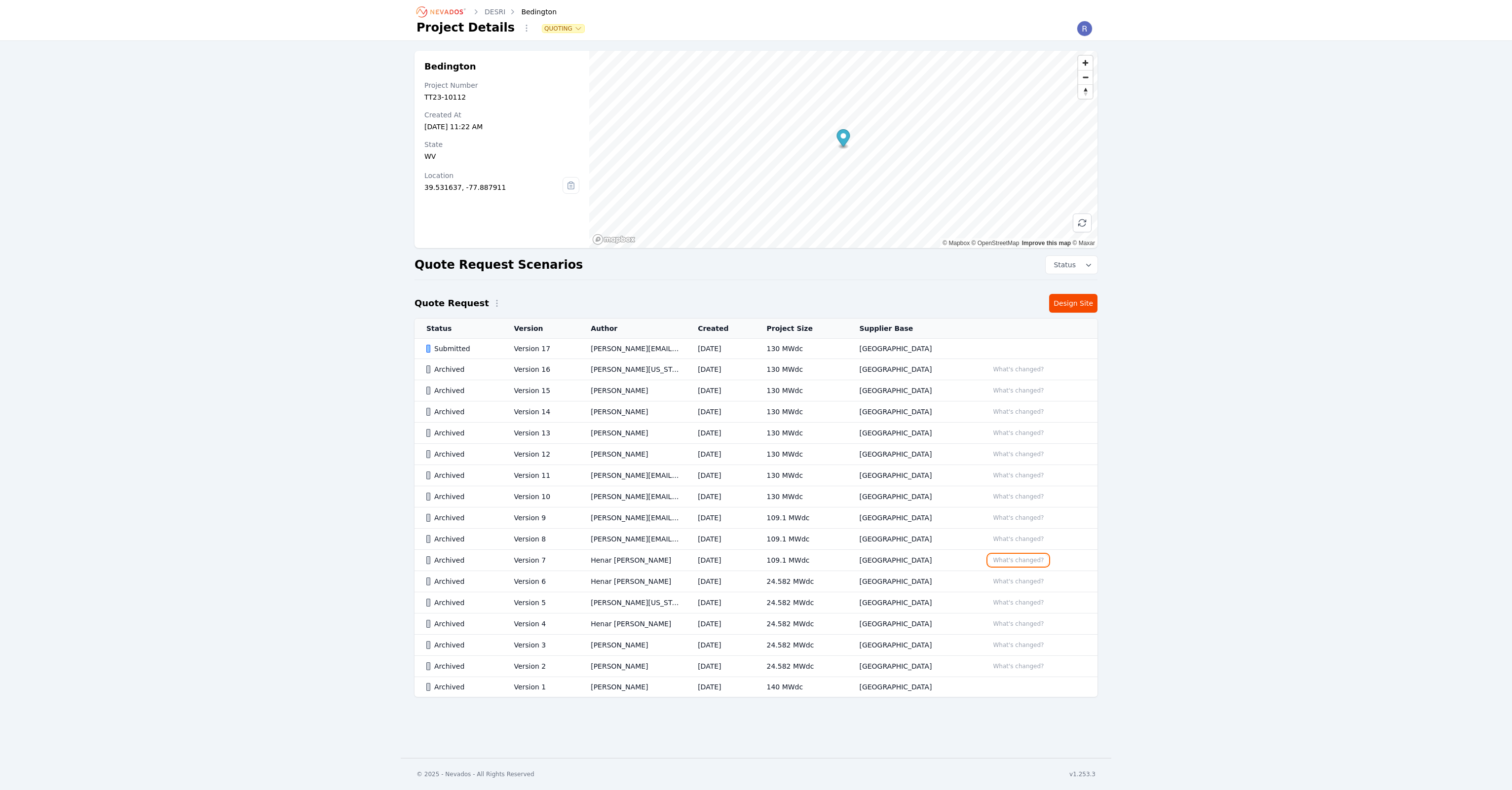
click at [1019, 561] on button "What's changed?" at bounding box center [1018, 560] width 60 height 11
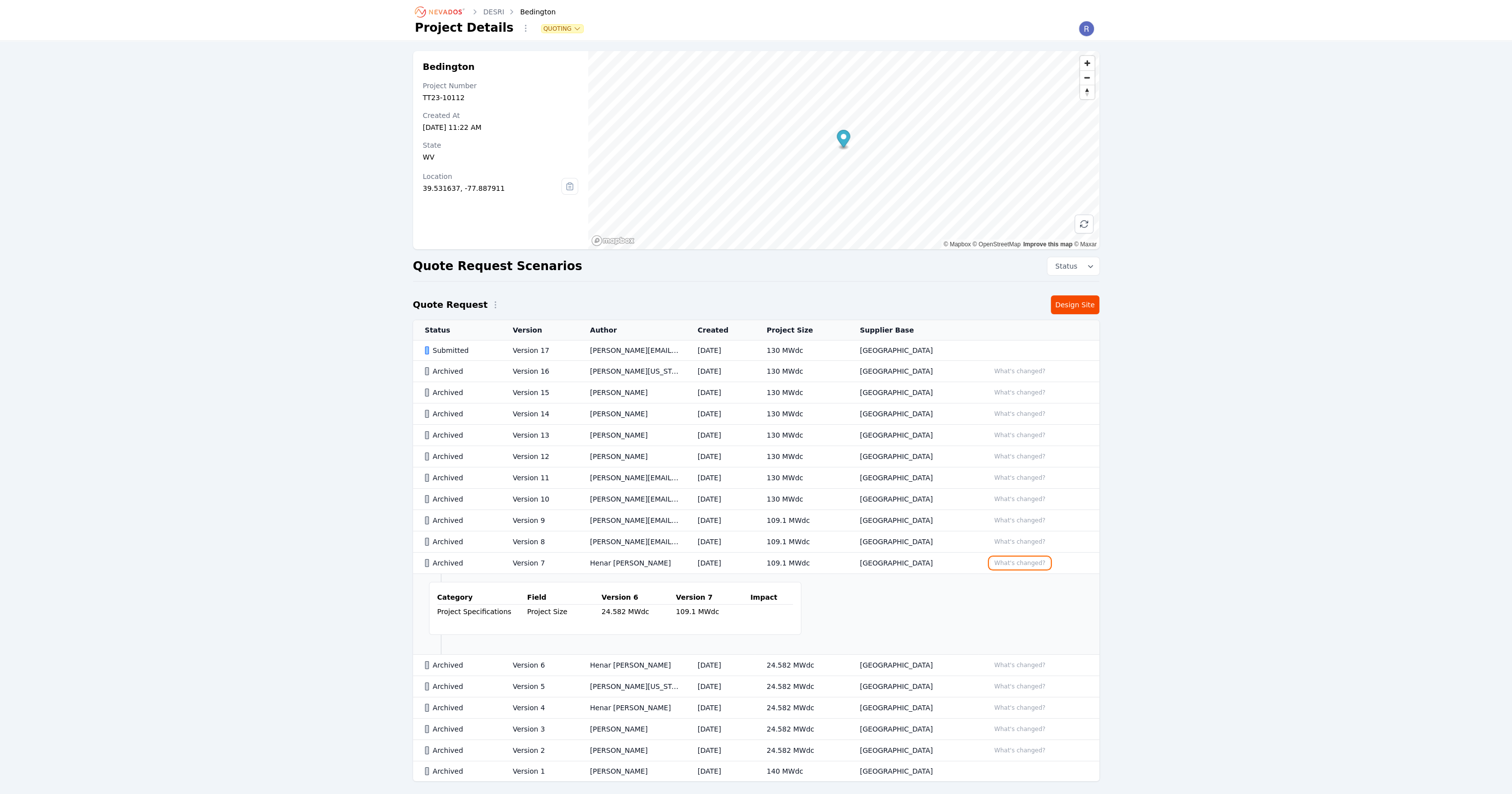
click at [1025, 564] on button "What's changed?" at bounding box center [1020, 563] width 60 height 11
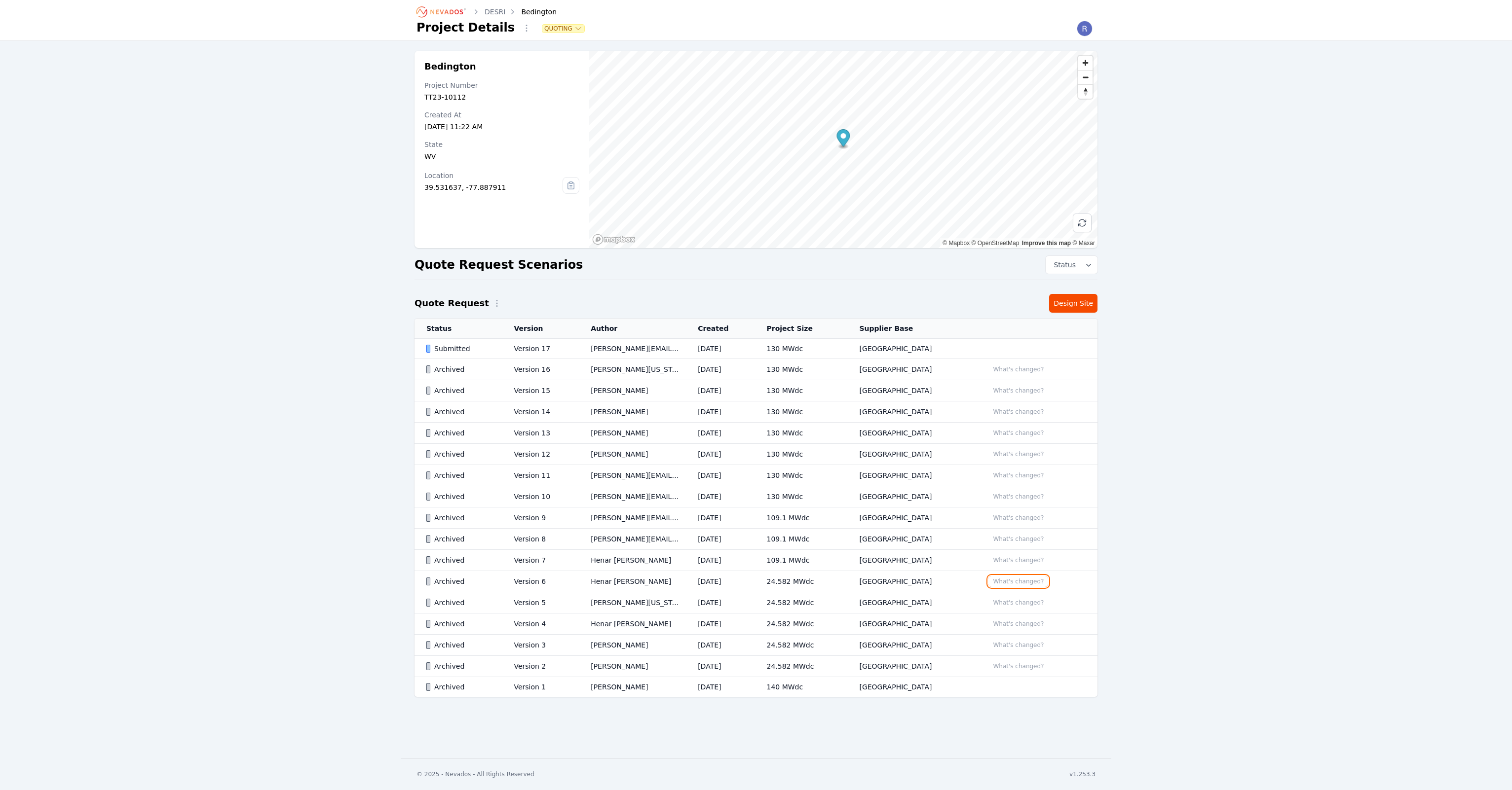
click at [1022, 579] on button "What's changed?" at bounding box center [1018, 581] width 60 height 11
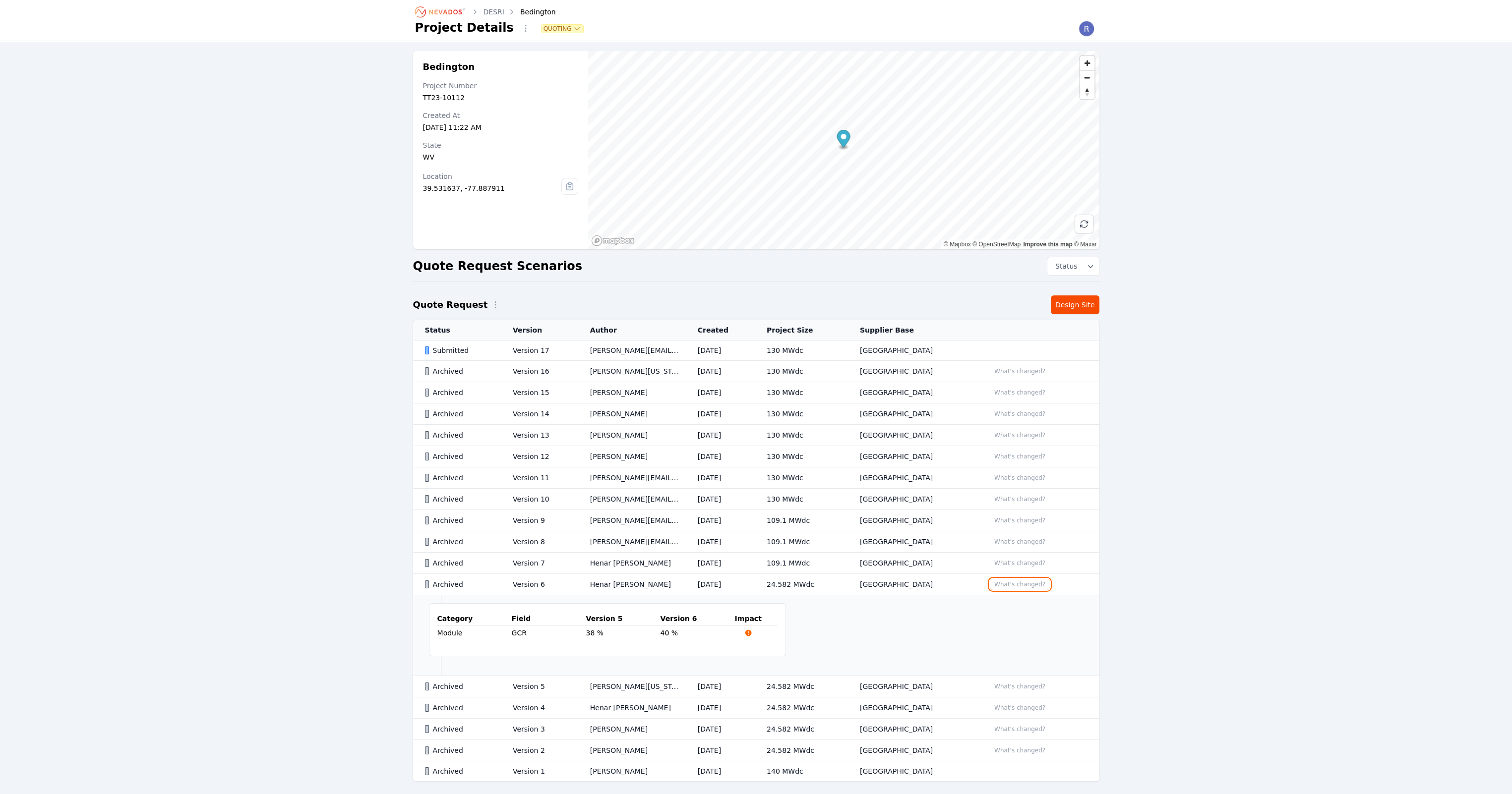
click at [1027, 582] on button "What's changed?" at bounding box center [1020, 584] width 60 height 11
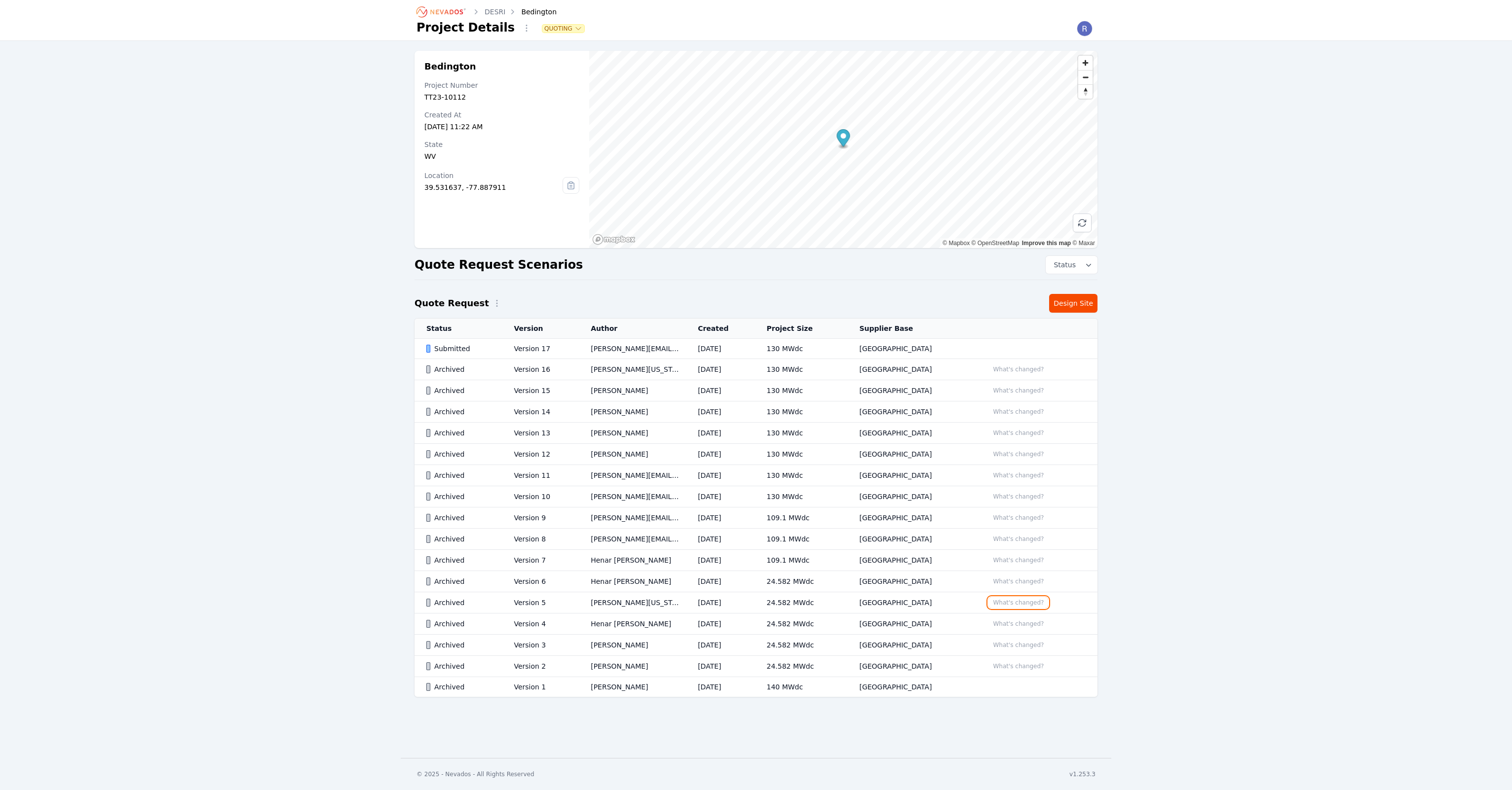
click at [1022, 604] on button "What's changed?" at bounding box center [1018, 602] width 60 height 11
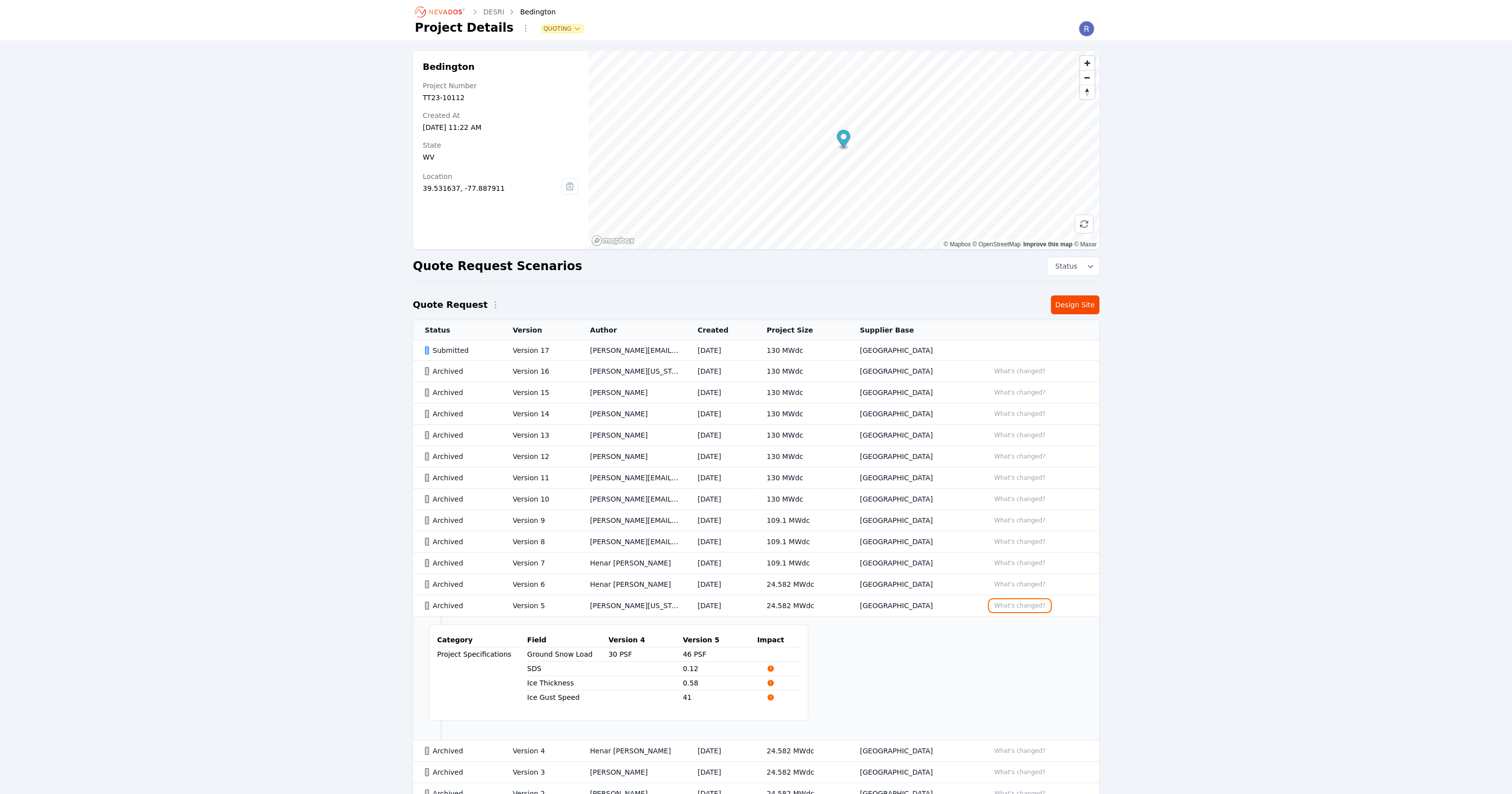
click at [1027, 607] on button "What's changed?" at bounding box center [1020, 605] width 60 height 11
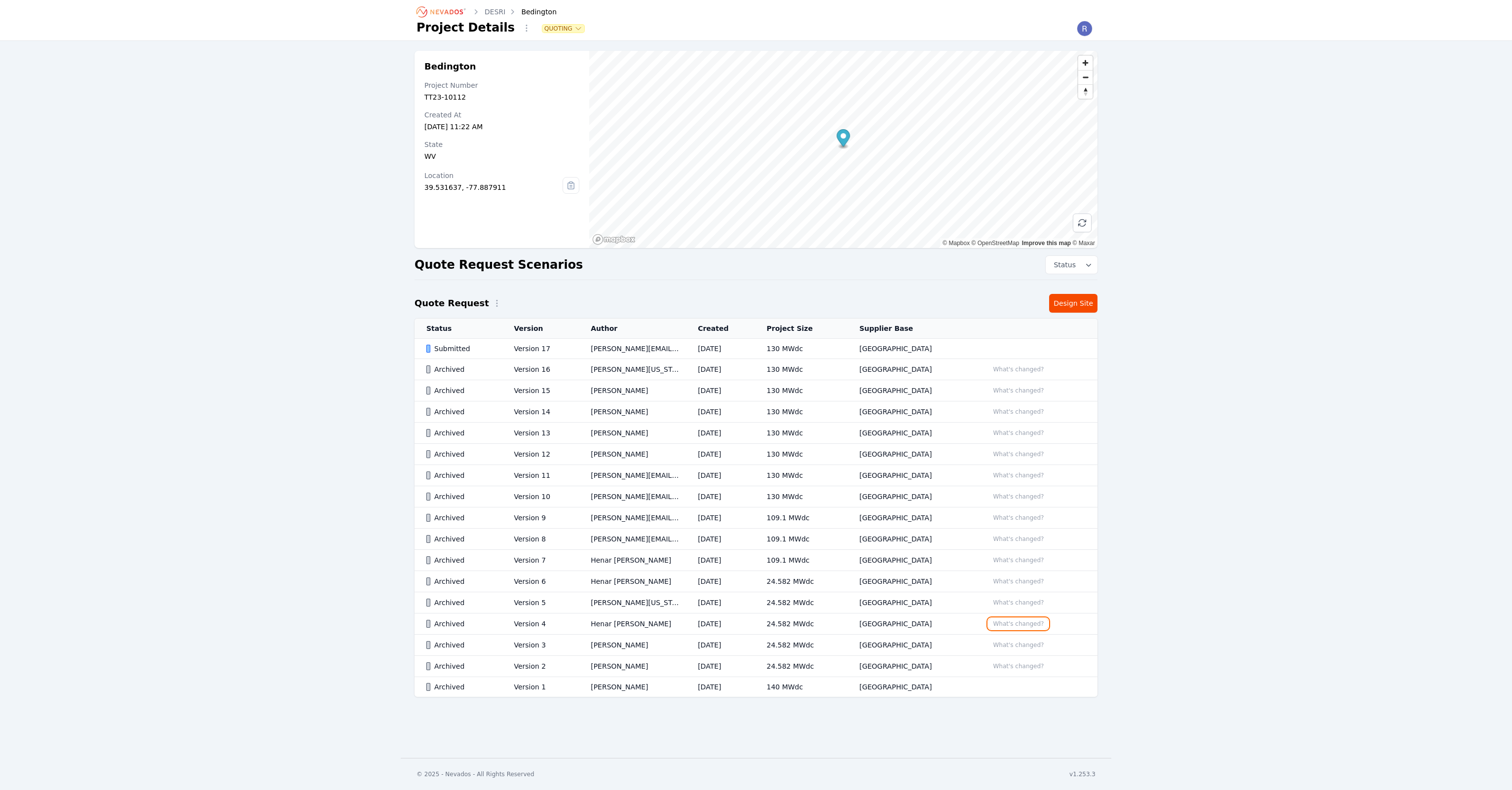
click at [1022, 618] on button "What's changed?" at bounding box center [1018, 623] width 60 height 11
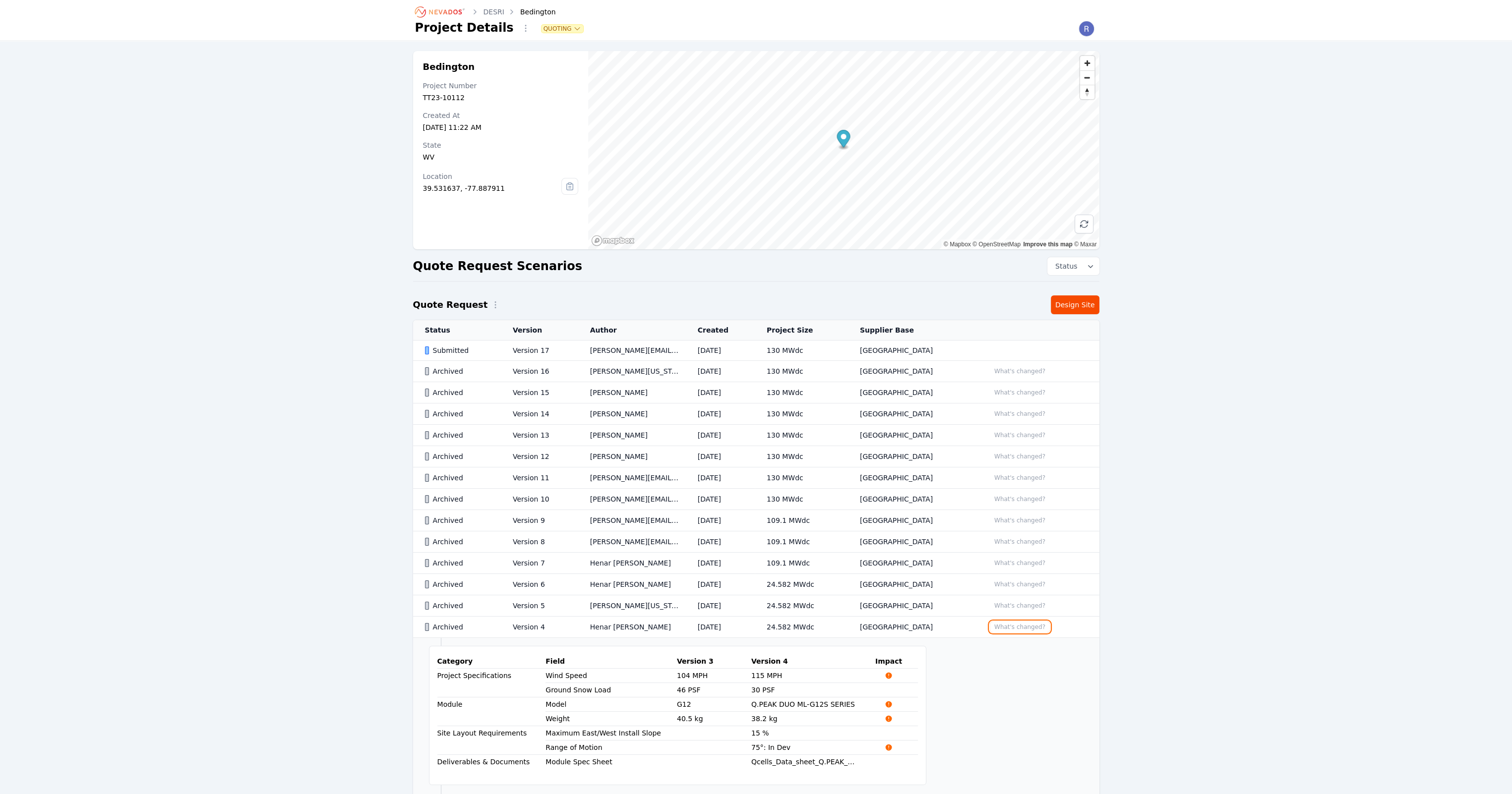
click at [1025, 627] on button "What's changed?" at bounding box center [1020, 627] width 60 height 11
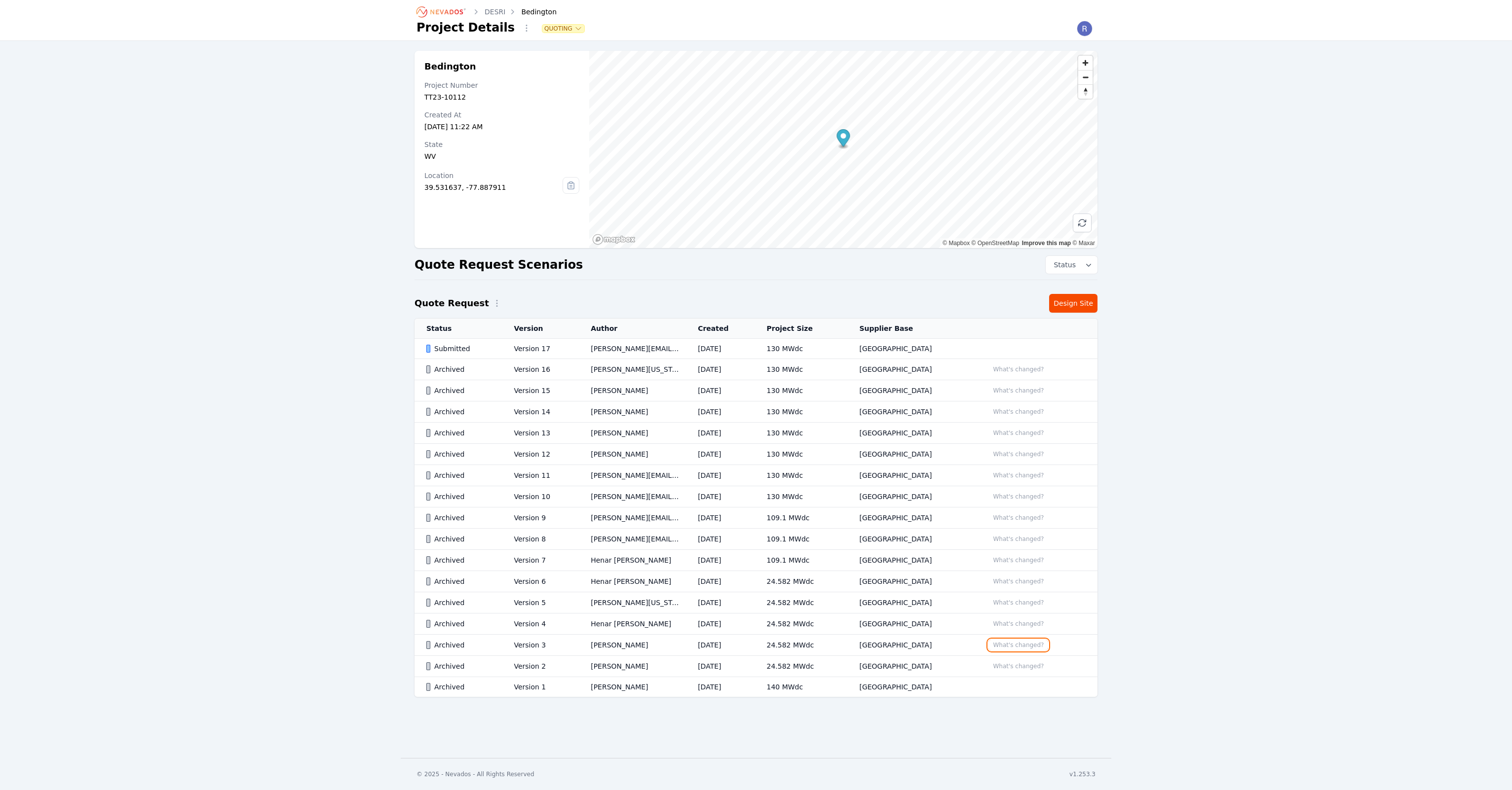
click at [1017, 644] on button "What's changed?" at bounding box center [1018, 645] width 60 height 11
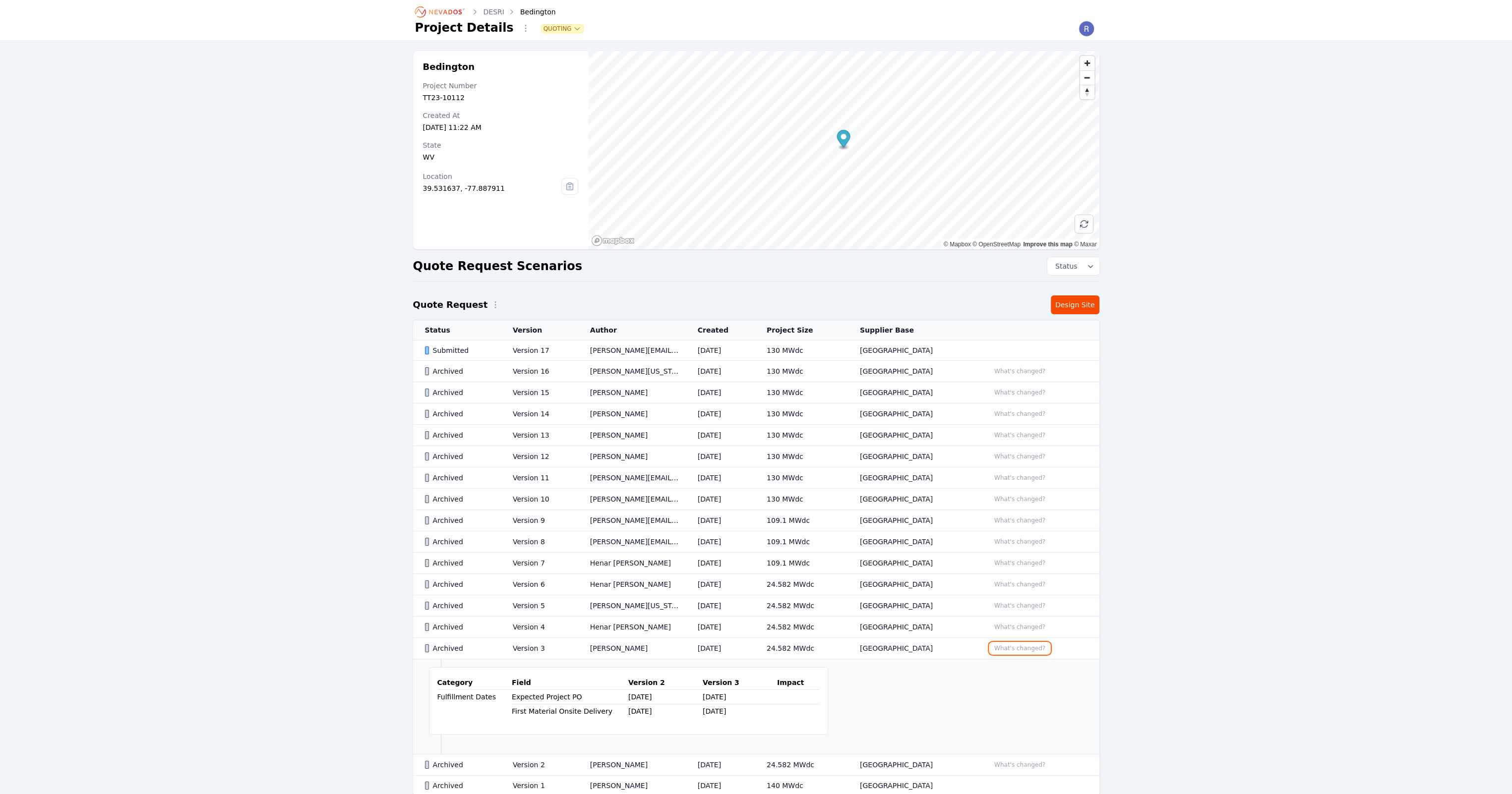
click at [1021, 647] on button "What's changed?" at bounding box center [1020, 648] width 60 height 11
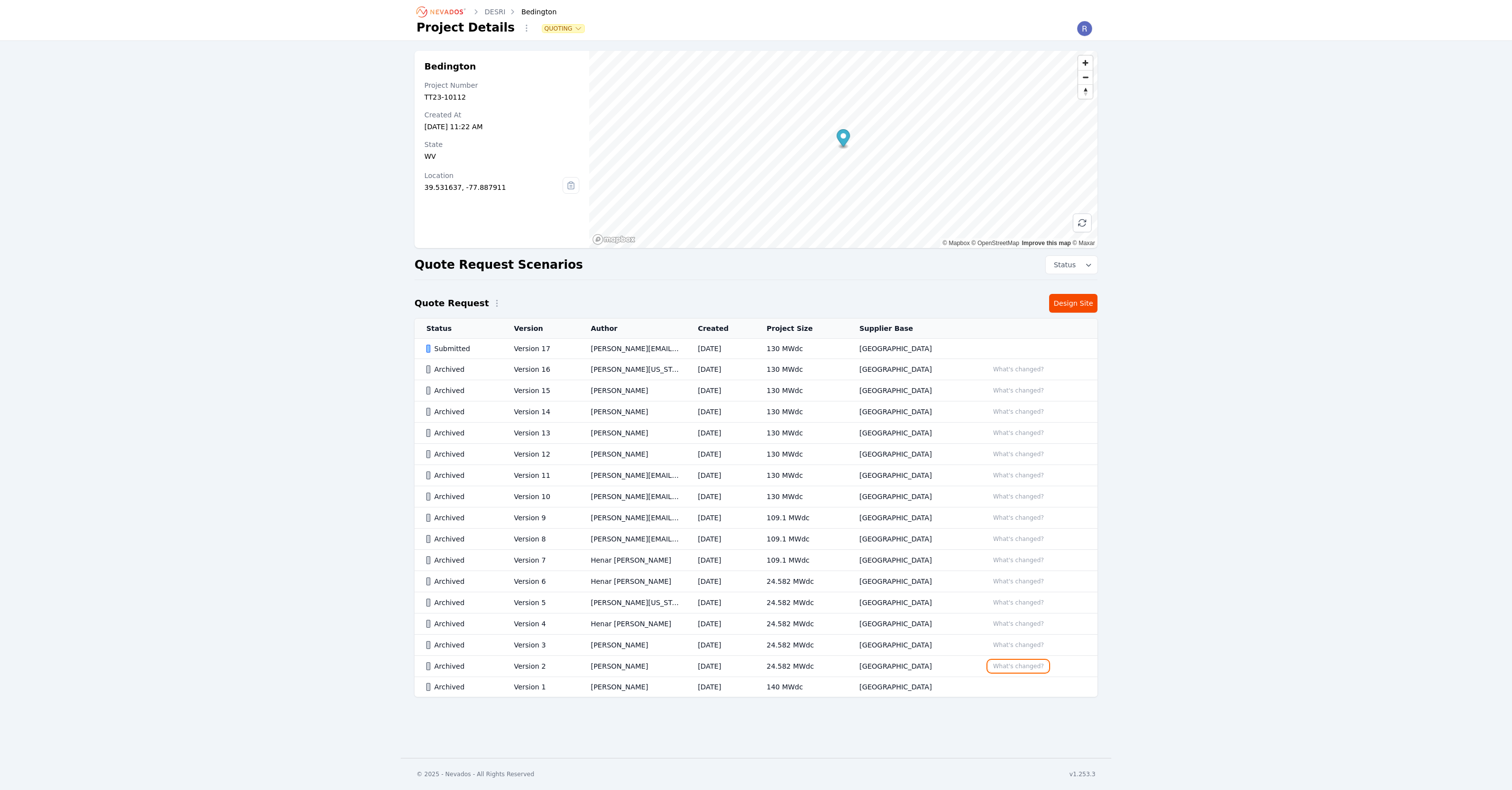
click at [1010, 663] on button "What's changed?" at bounding box center [1018, 666] width 60 height 11
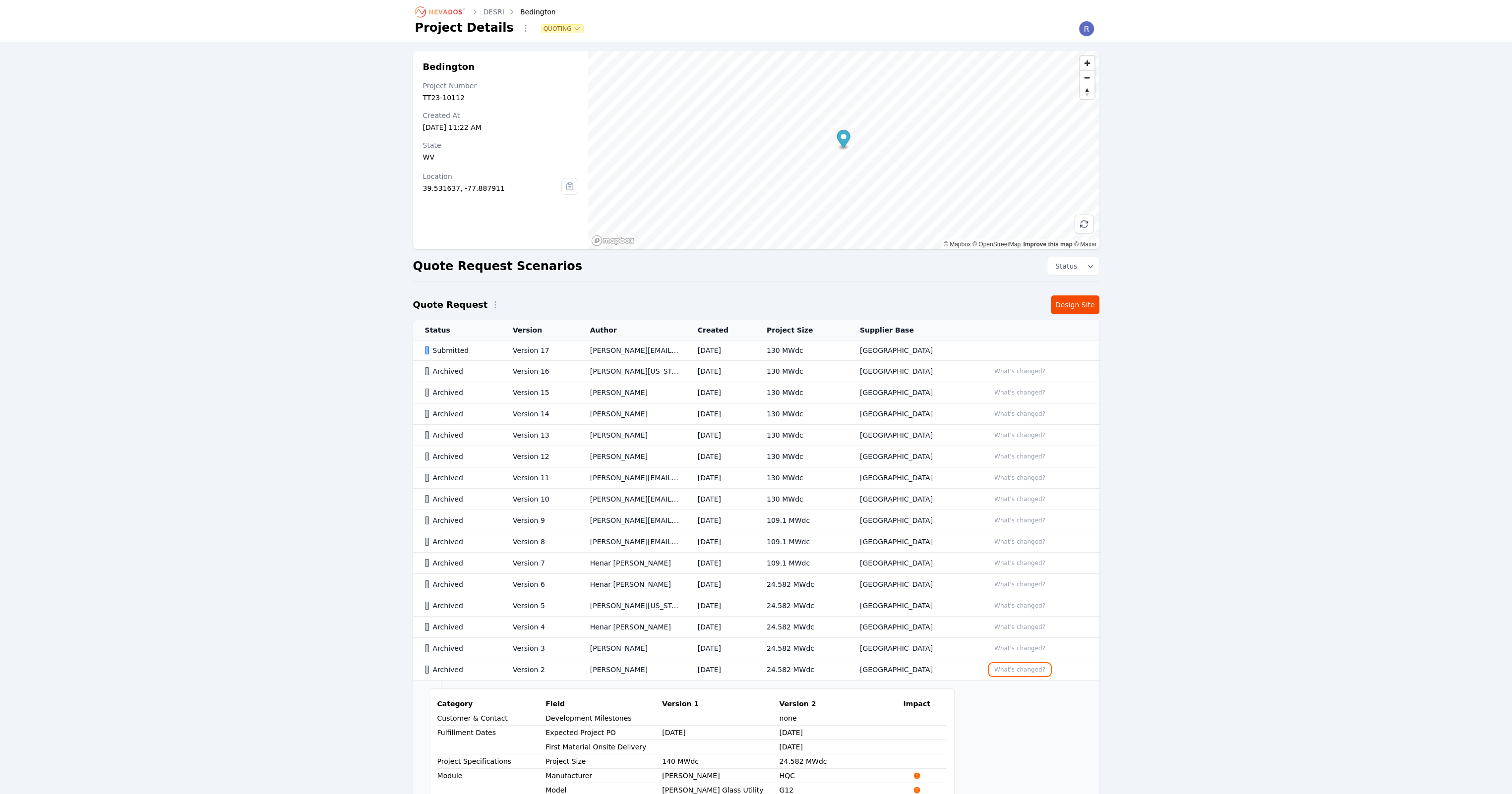
click at [1015, 667] on button "What's changed?" at bounding box center [1020, 670] width 60 height 11
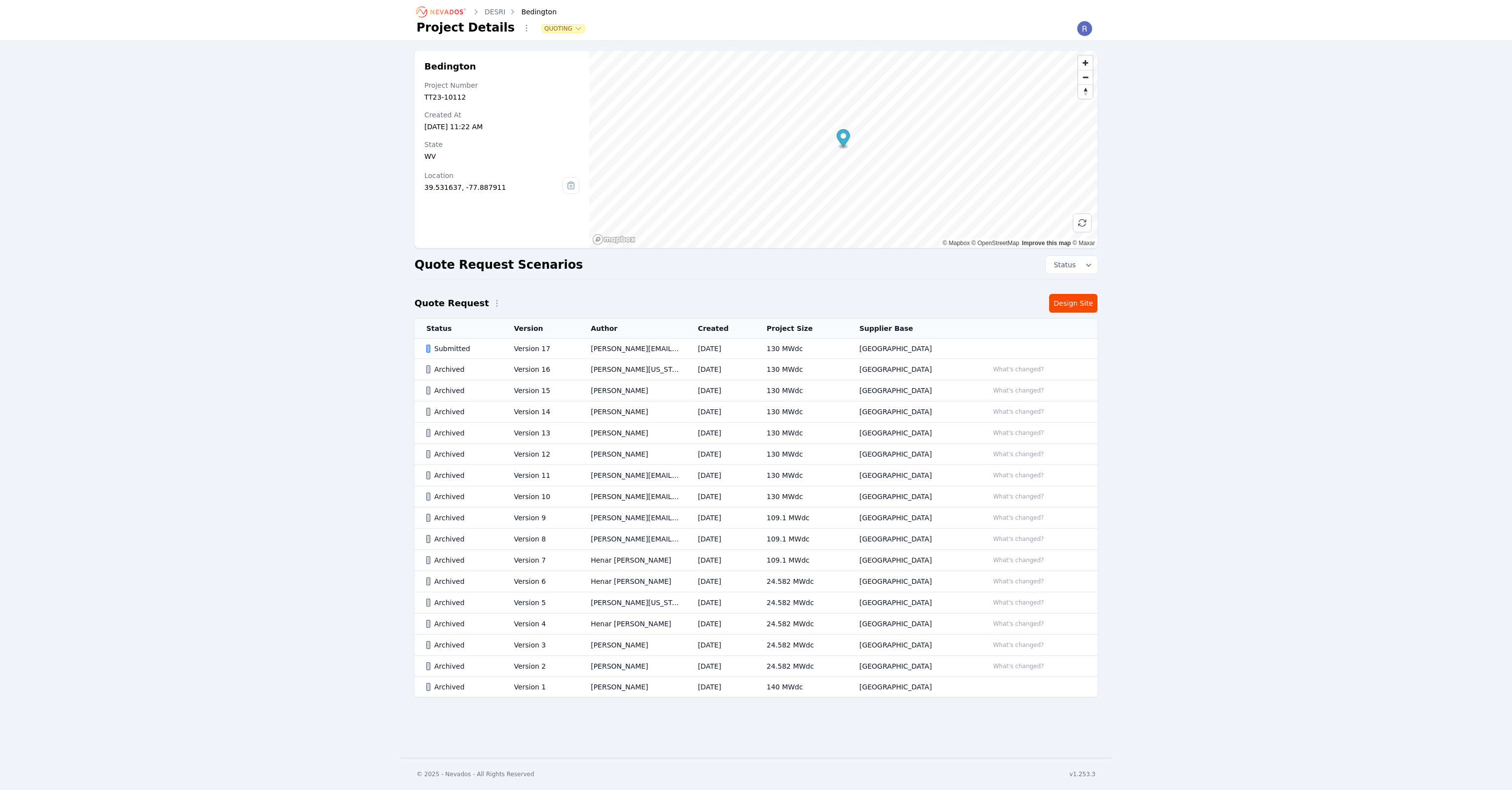
click at [1139, 555] on div "Bedington Project Number TT23-10112 Created At [DATE] 11:22 AM State [US_STATE]…" at bounding box center [756, 379] width 1512 height 676
click at [796, 348] on td "130 MWdc" at bounding box center [801, 349] width 93 height 20
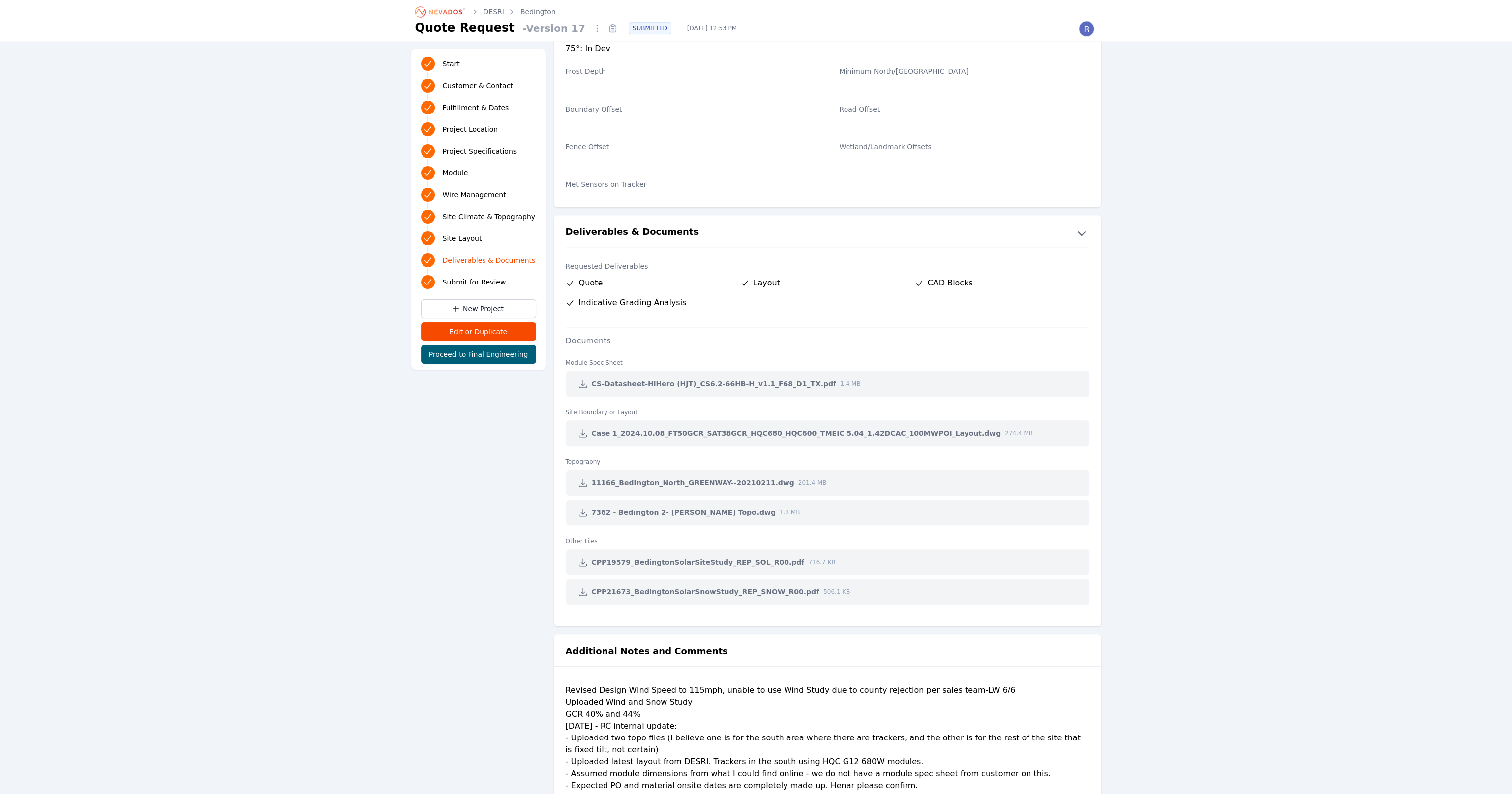
scroll to position [1785, 0]
